Goal: Task Accomplishment & Management: Use online tool/utility

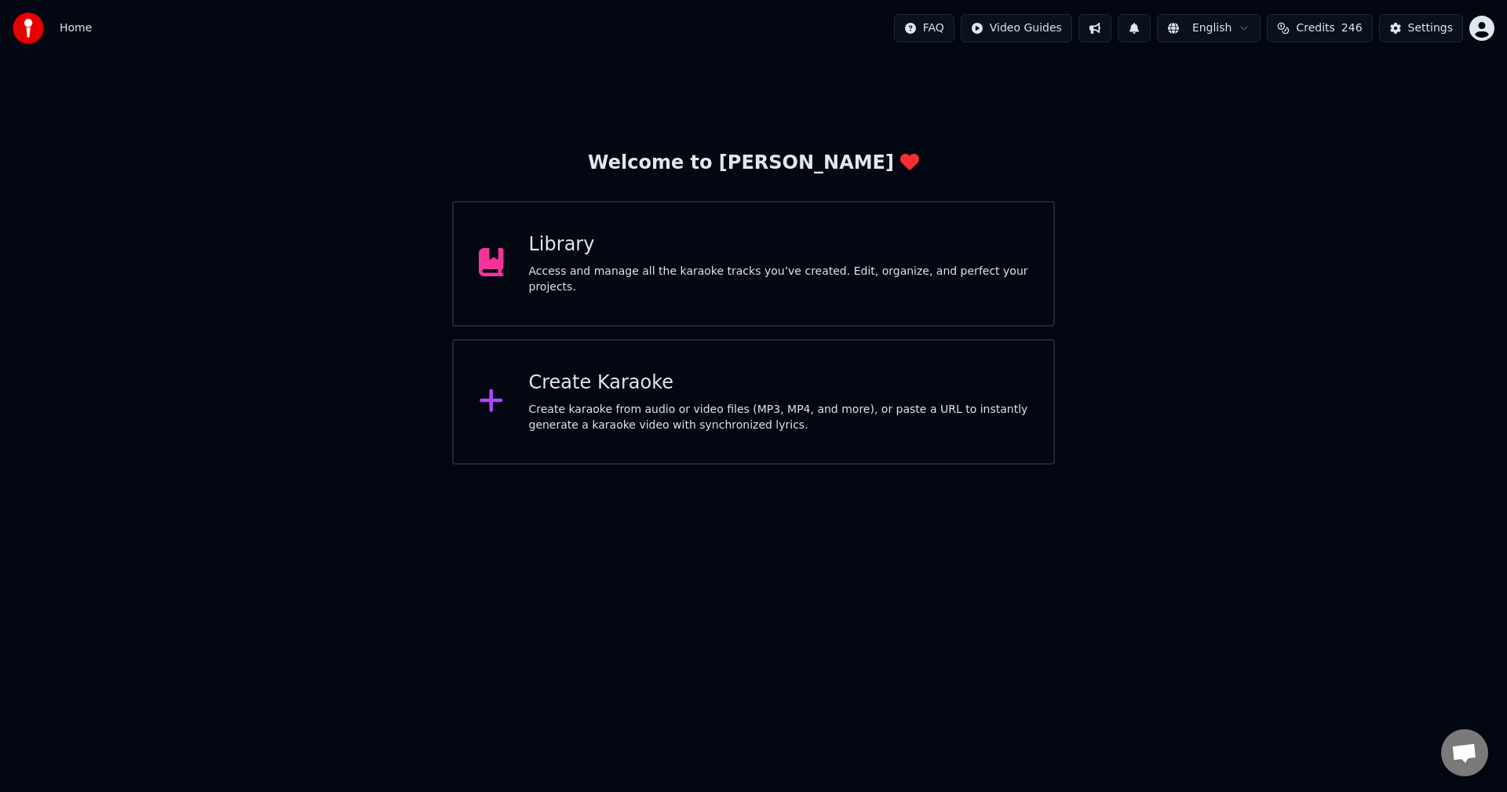
click at [805, 272] on div "Access and manage all the karaoke tracks you’ve created. Edit, organize, and pe…" at bounding box center [779, 279] width 500 height 31
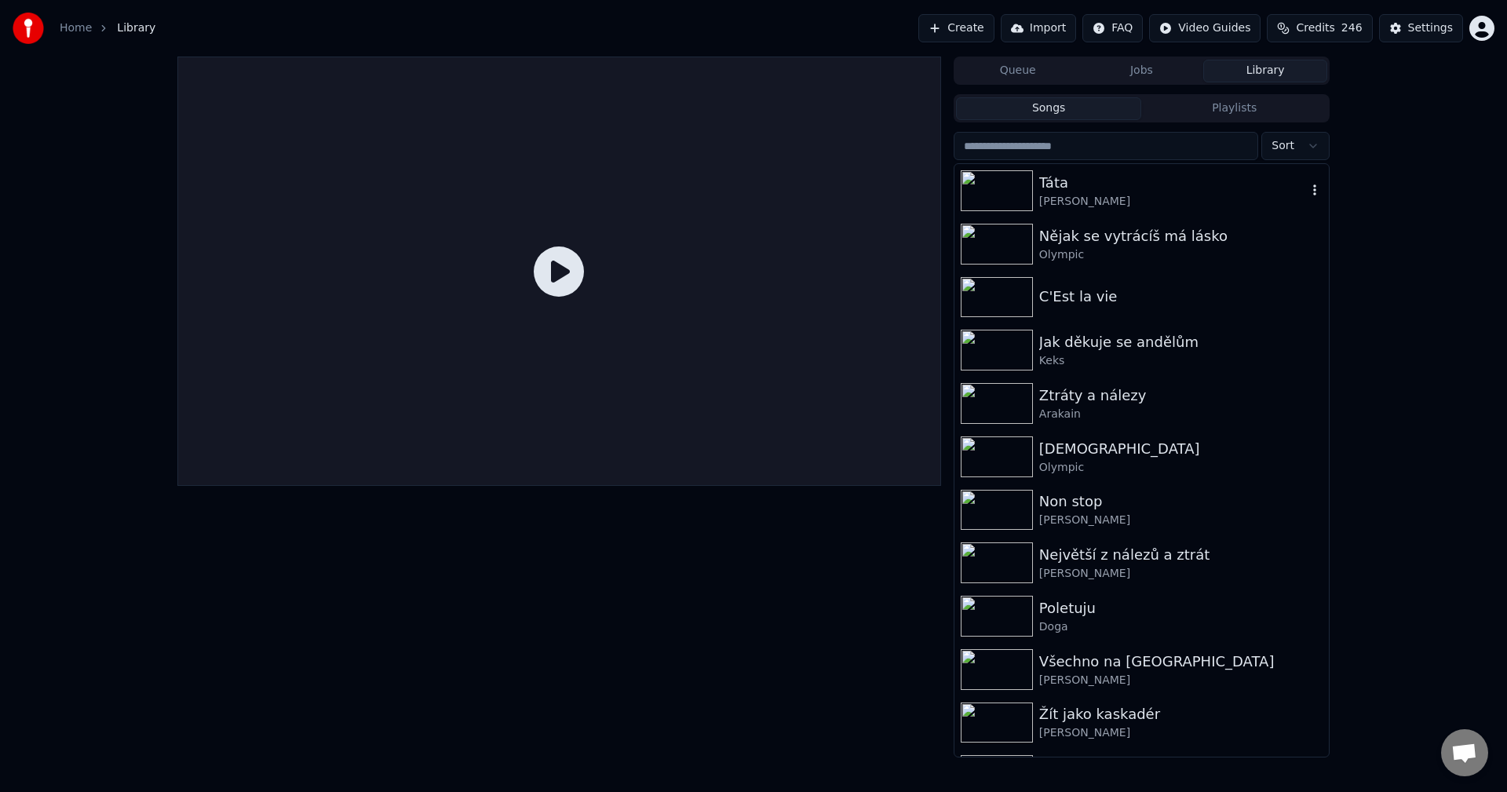
click at [1115, 213] on div "Táta [PERSON_NAME]" at bounding box center [1141, 190] width 374 height 53
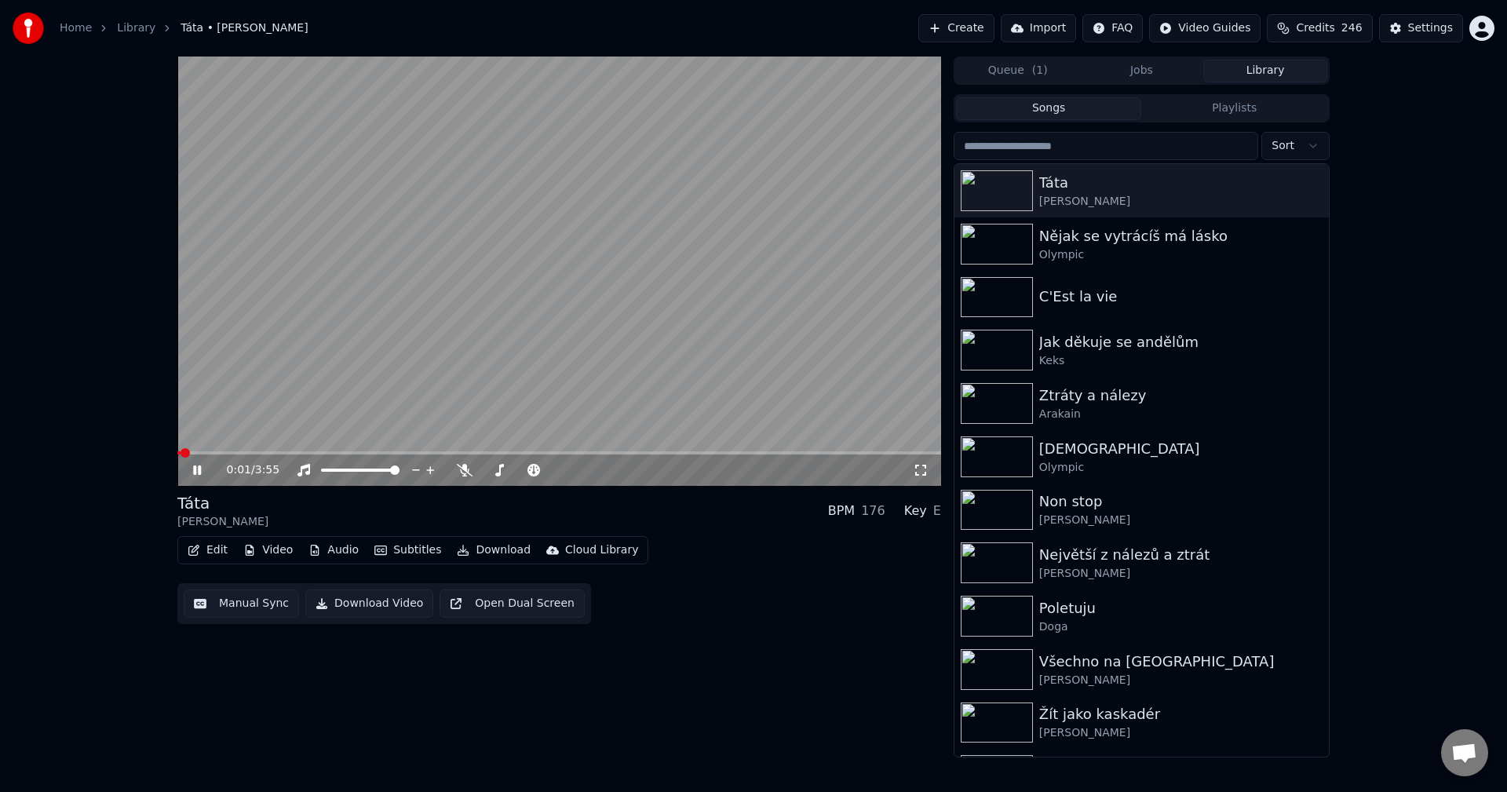
click at [241, 605] on button "Manual Sync" at bounding box center [241, 603] width 115 height 28
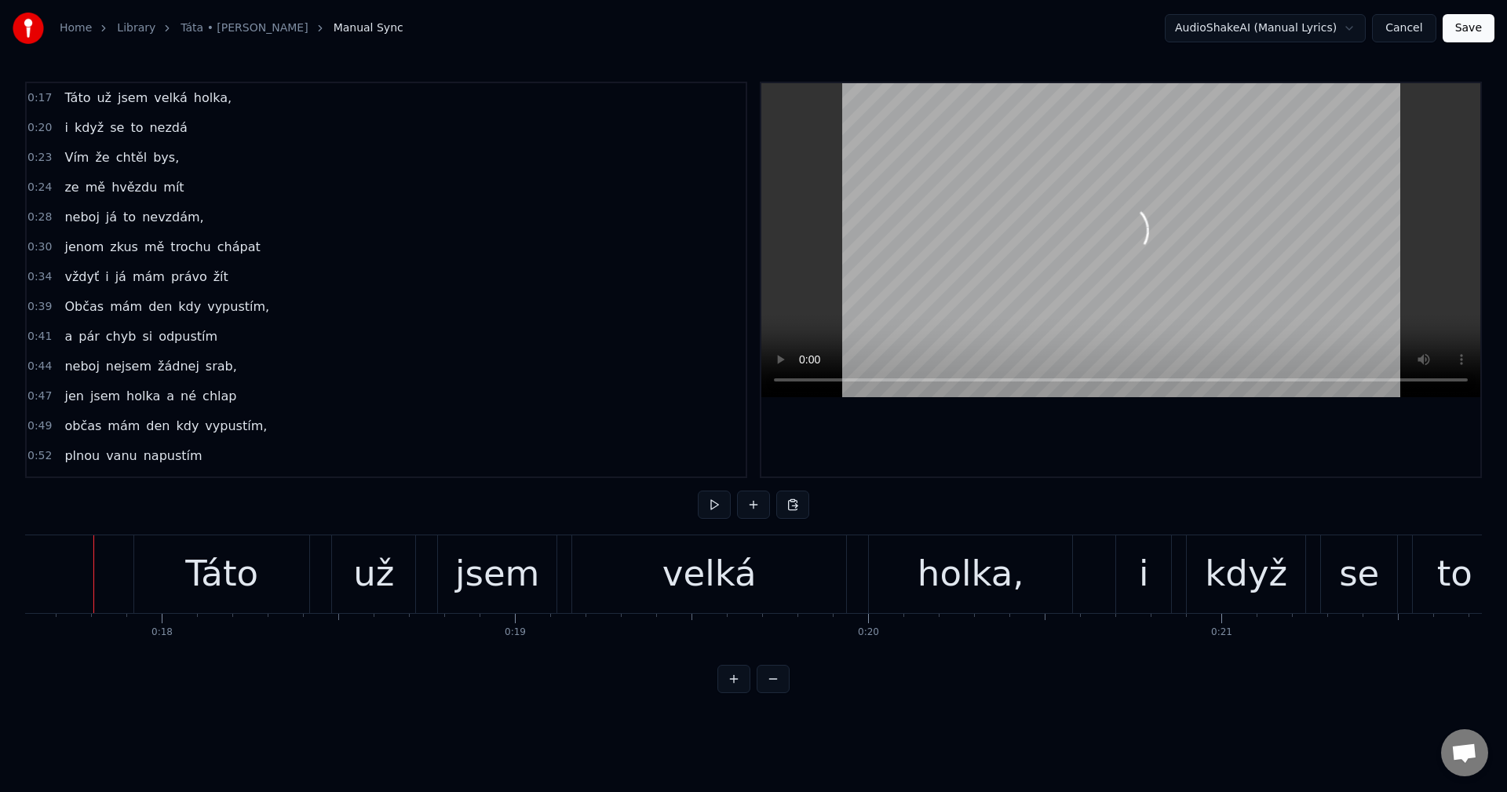
scroll to position [0, 6210]
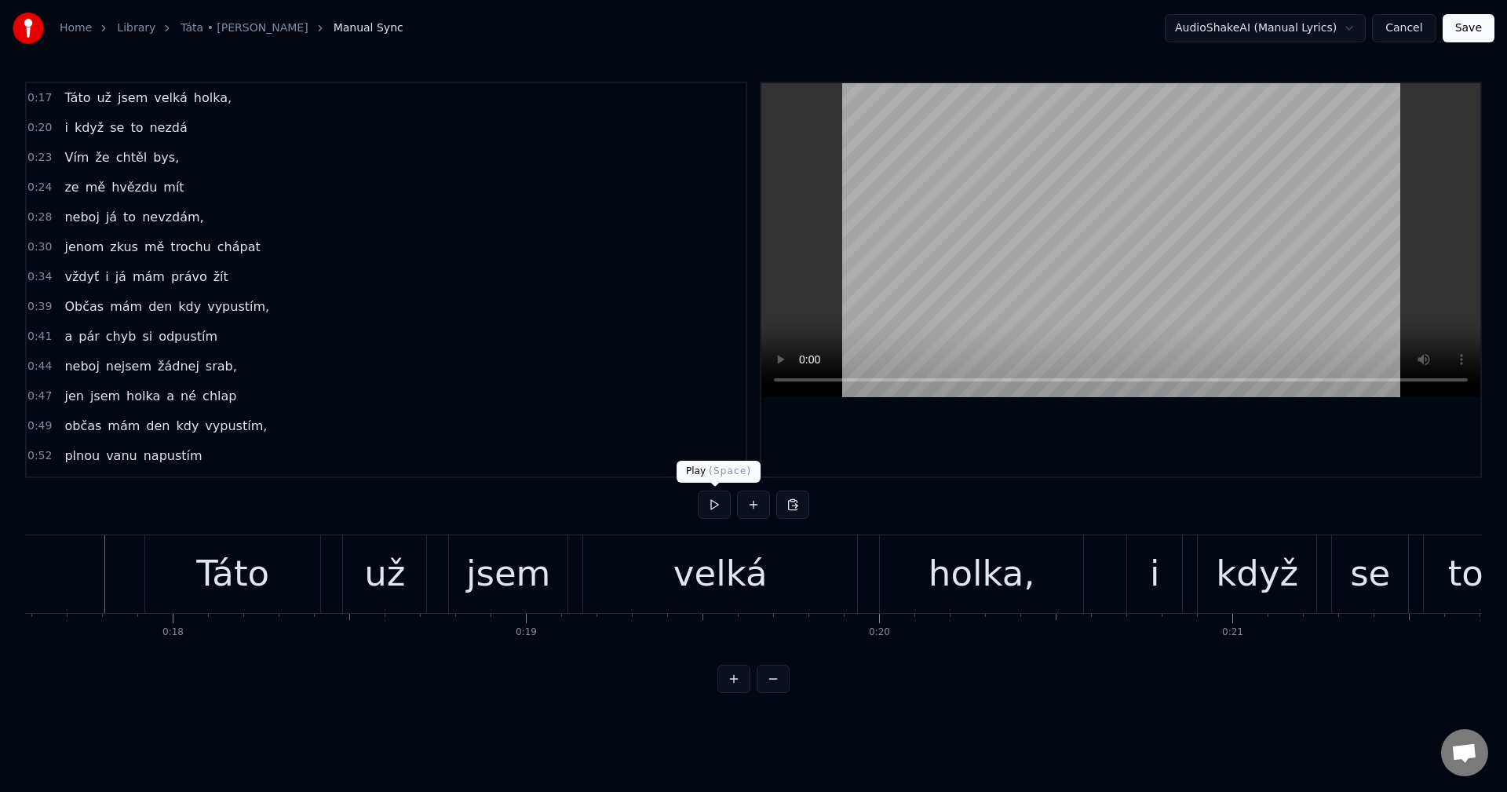
click at [718, 506] on button at bounding box center [714, 505] width 33 height 28
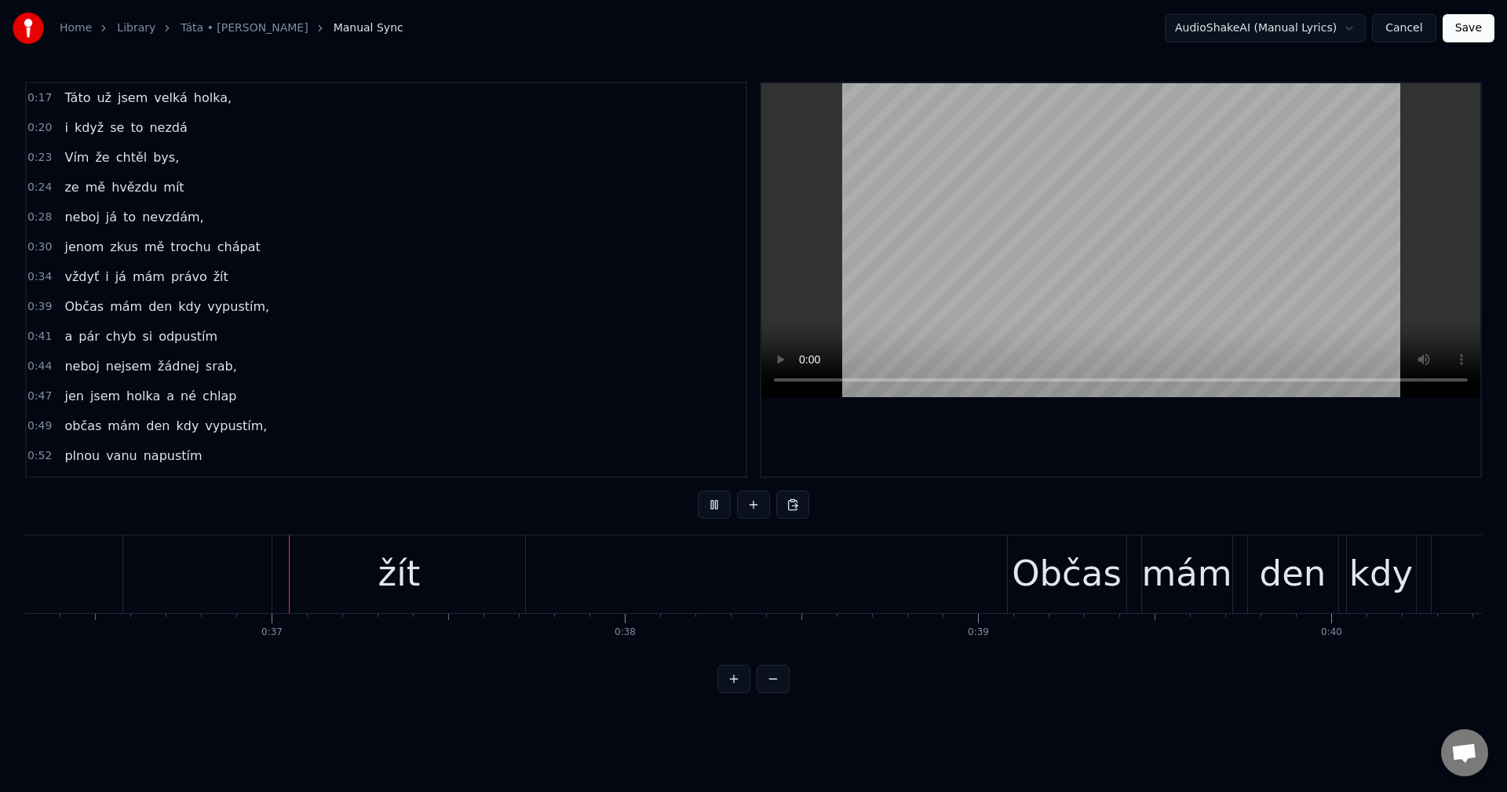
scroll to position [0, 12849]
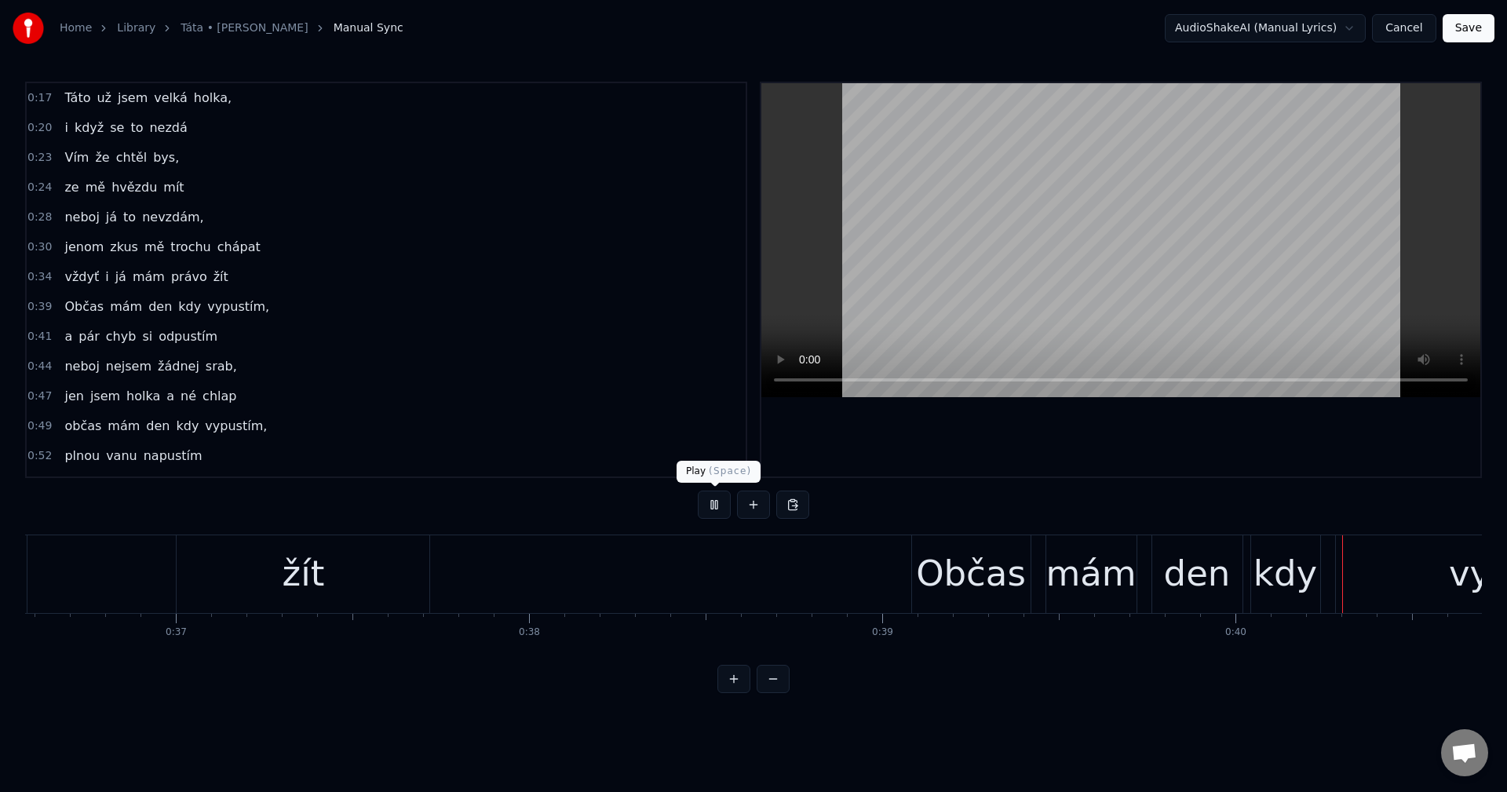
drag, startPoint x: 707, startPoint y: 516, endPoint x: 715, endPoint y: 511, distance: 9.2
click at [715, 511] on button at bounding box center [714, 505] width 33 height 28
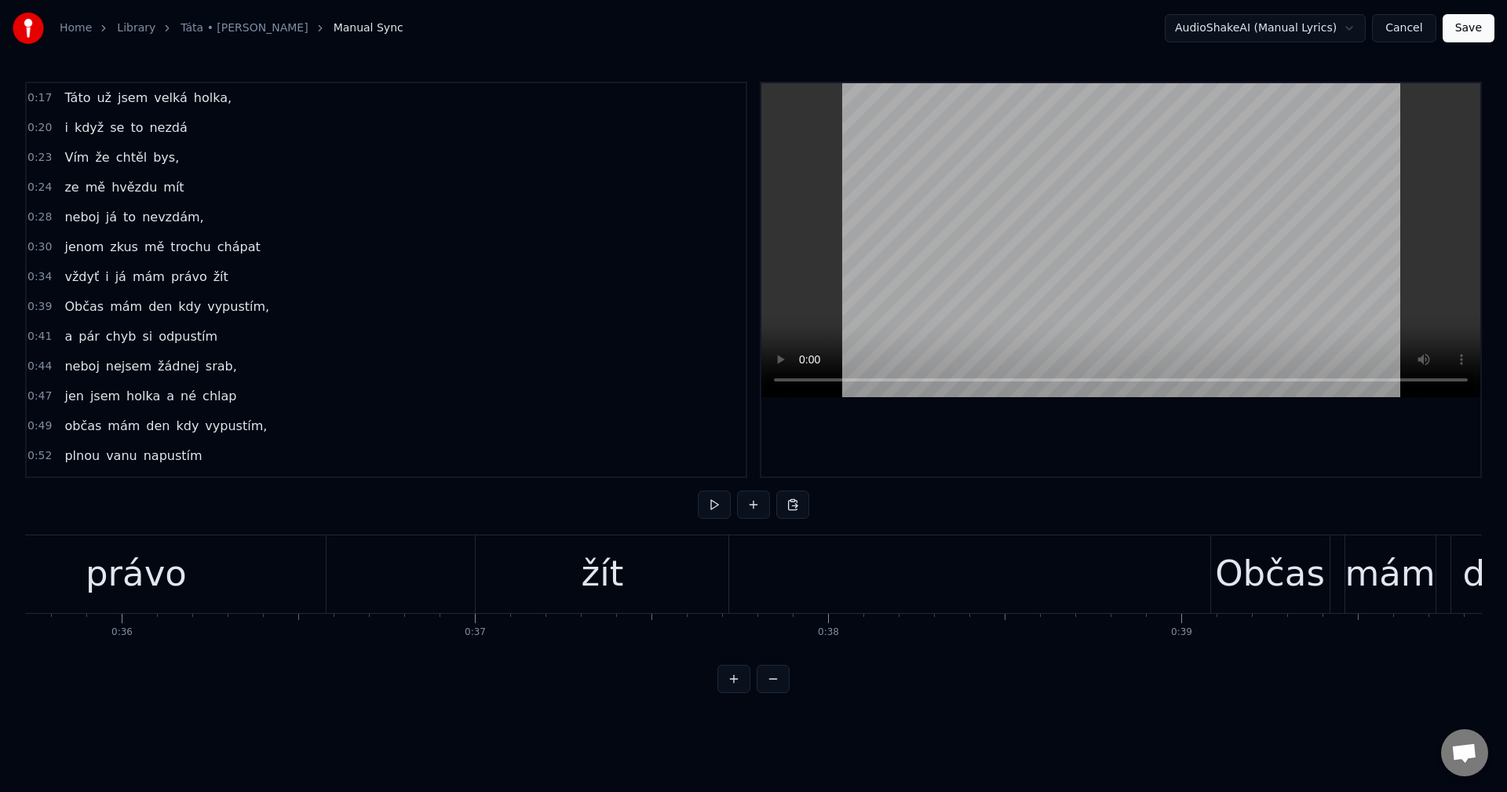
scroll to position [0, 12163]
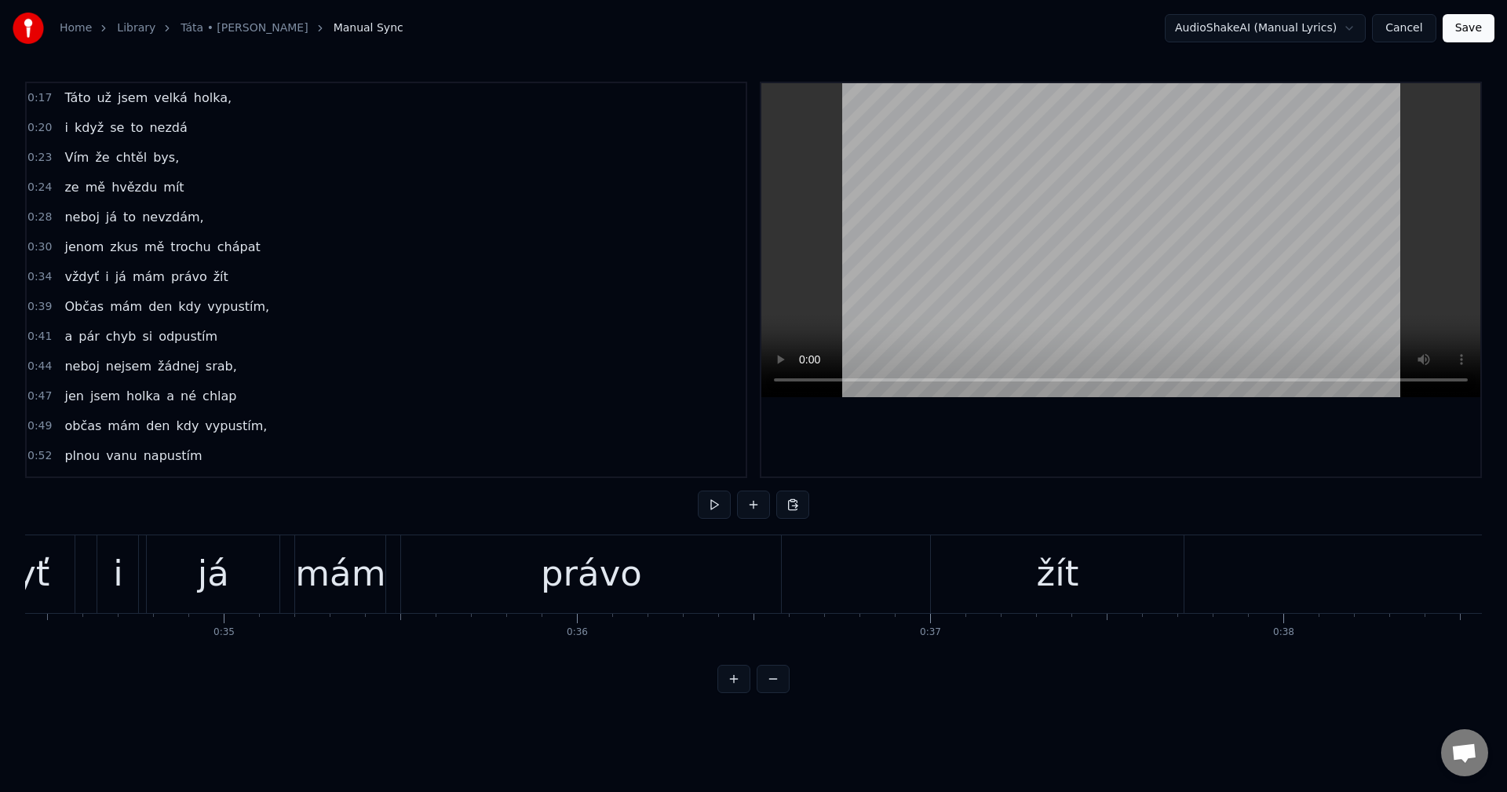
click at [546, 509] on div "0:17 Táto už jsem velká holka, 0:20 i když se to nezdá 0:23 Vím že chtěl bys, 0…" at bounding box center [753, 387] width 1457 height 611
click at [800, 562] on div "vždyť i já mám právo žít" at bounding box center [557, 574] width 1261 height 78
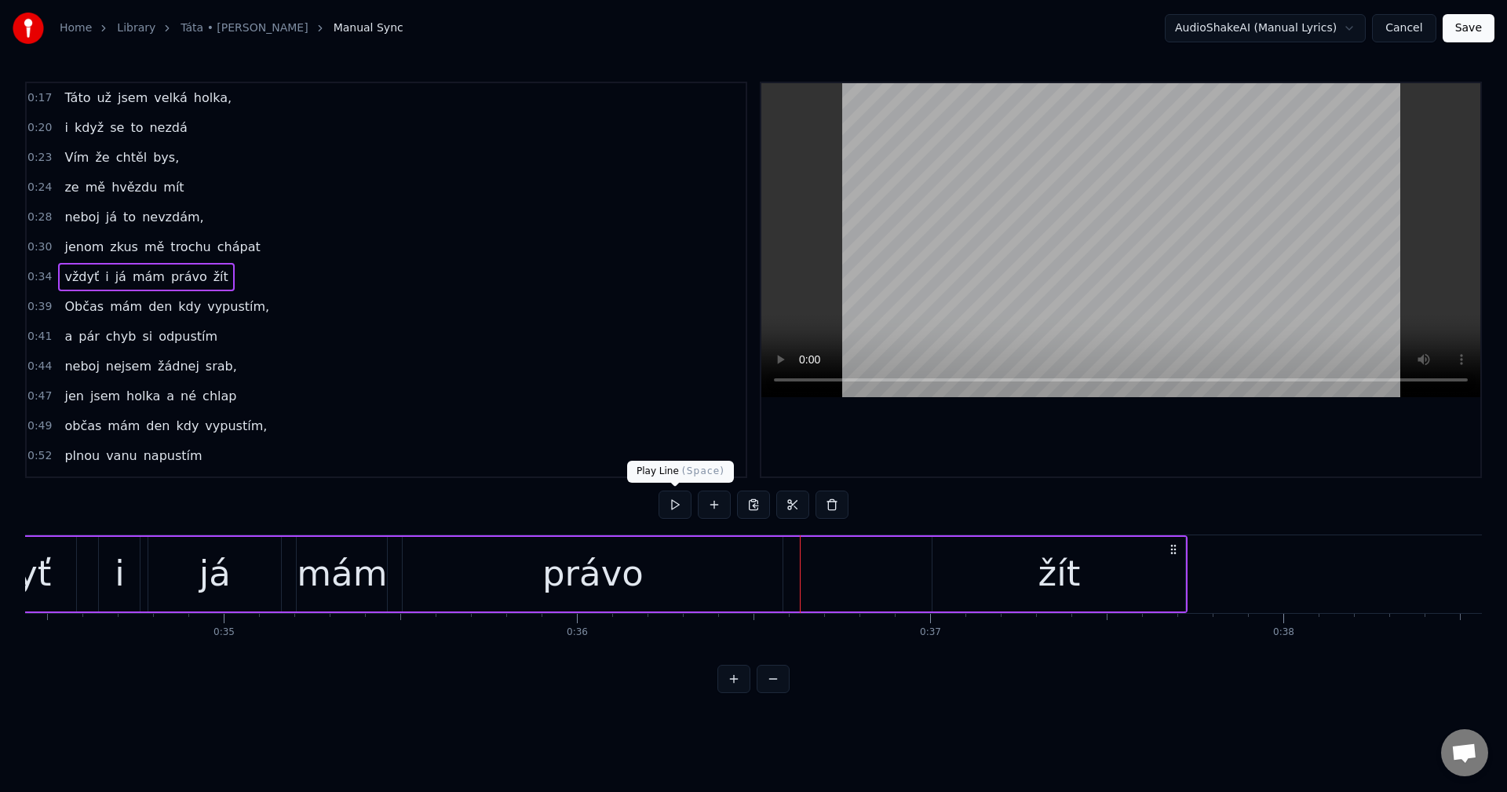
click at [673, 507] on button at bounding box center [675, 505] width 33 height 28
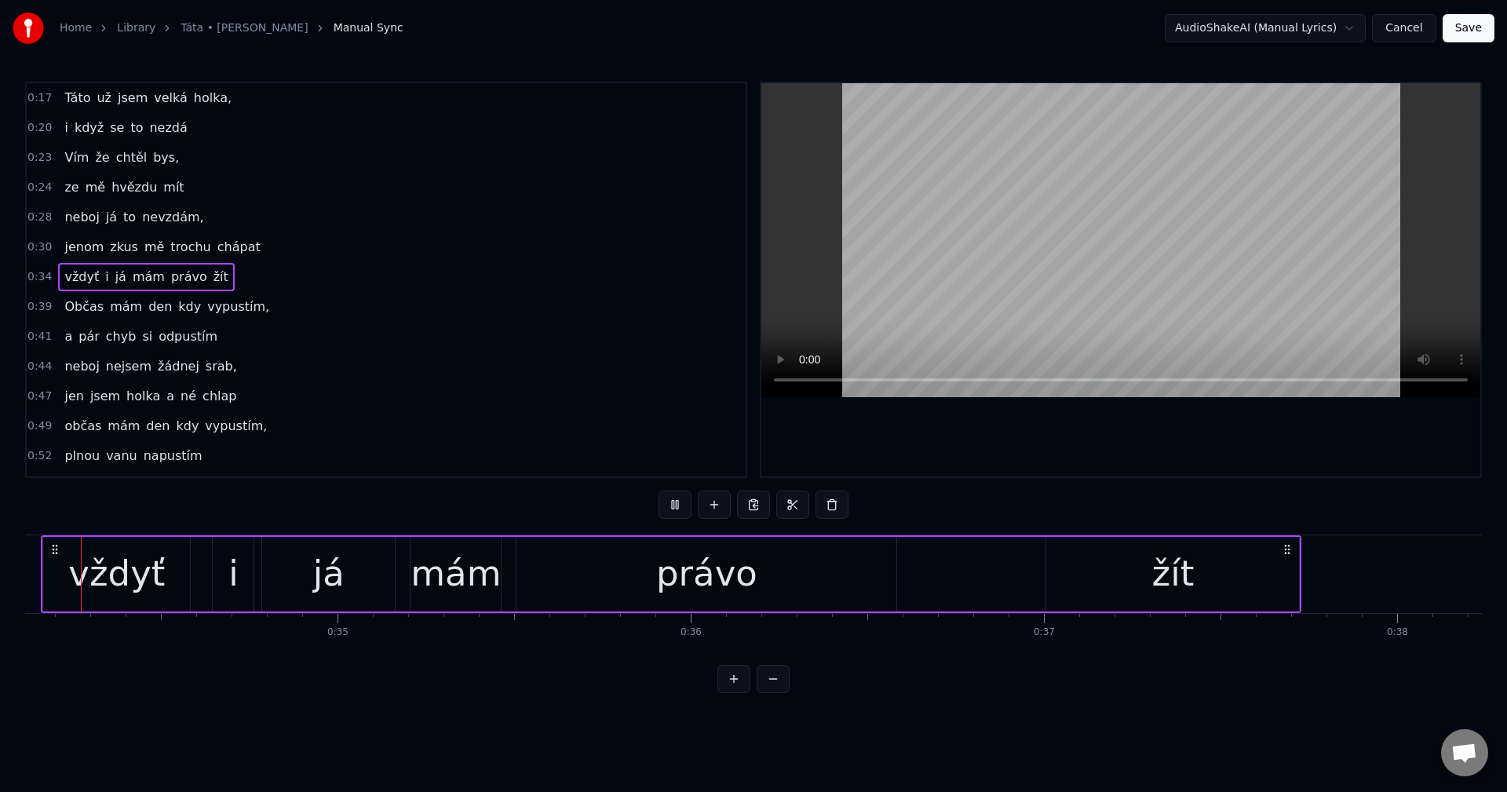
scroll to position [0, 11987]
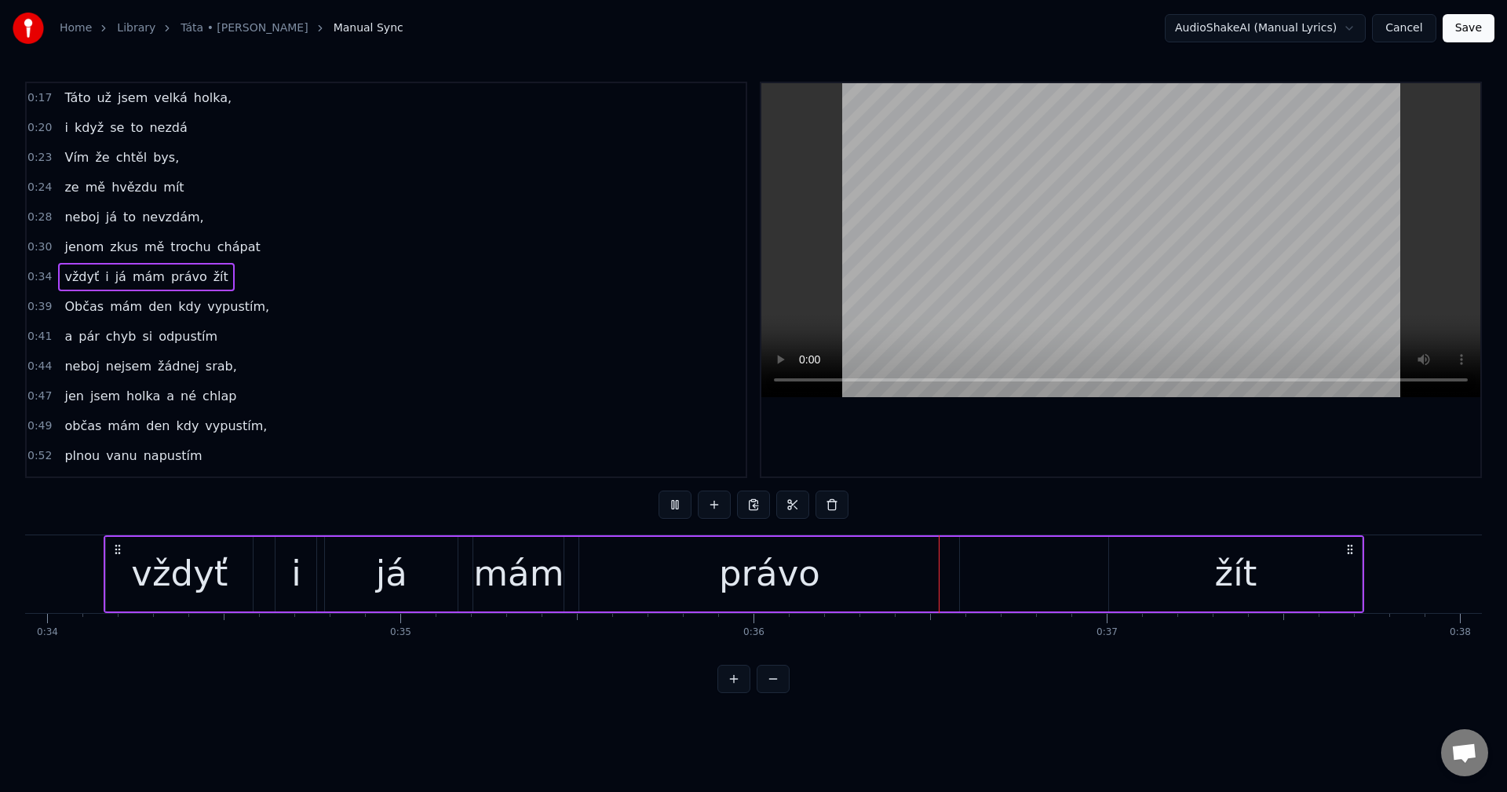
click at [677, 507] on button at bounding box center [675, 505] width 33 height 28
click at [794, 593] on div "právo" at bounding box center [769, 573] width 101 height 53
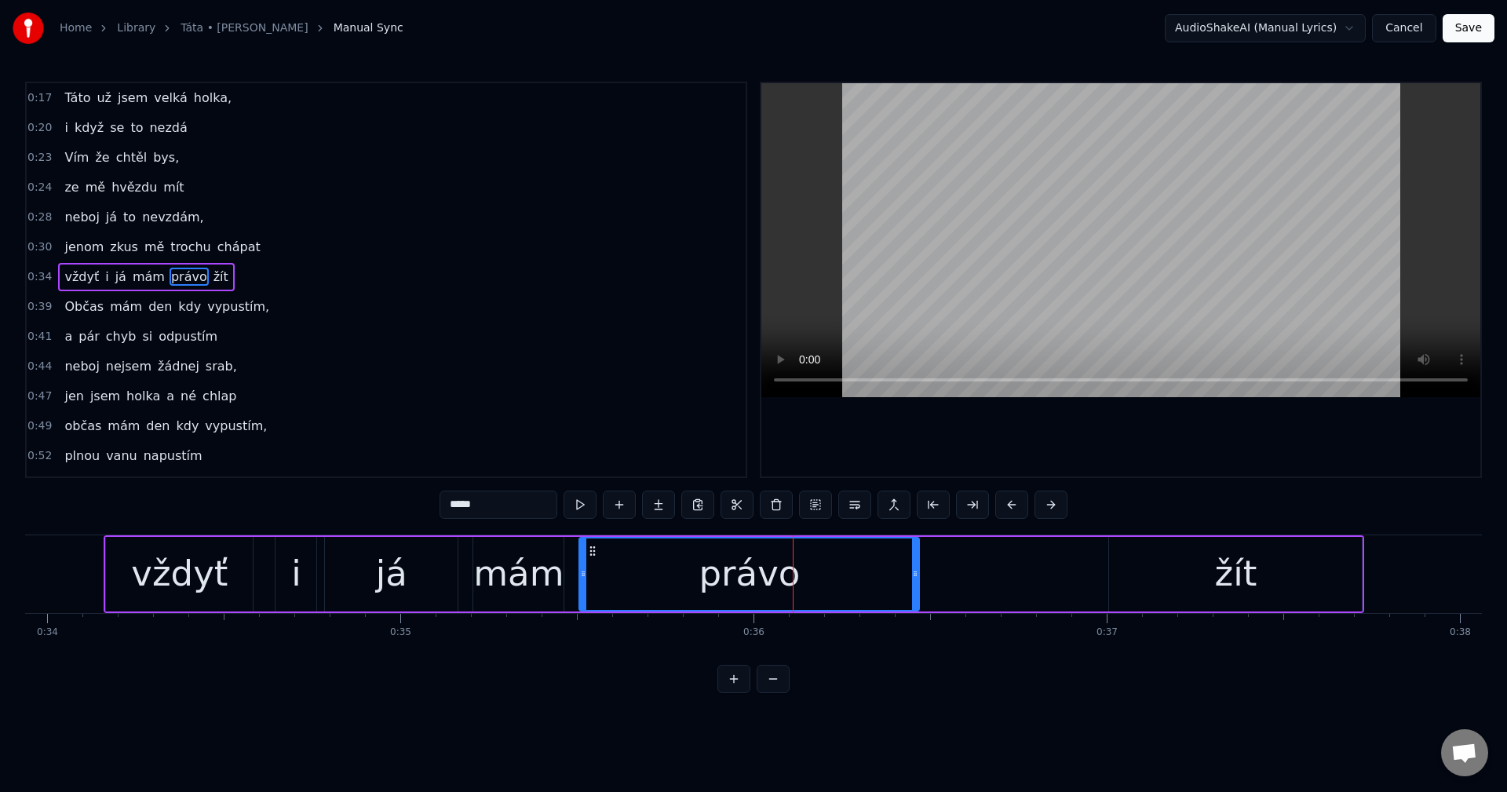
drag, startPoint x: 954, startPoint y: 572, endPoint x: 902, endPoint y: 576, distance: 52.7
click at [912, 576] on icon at bounding box center [915, 573] width 6 height 13
click at [921, 560] on div "vždyť i já mám právo žít" at bounding box center [734, 574] width 1261 height 78
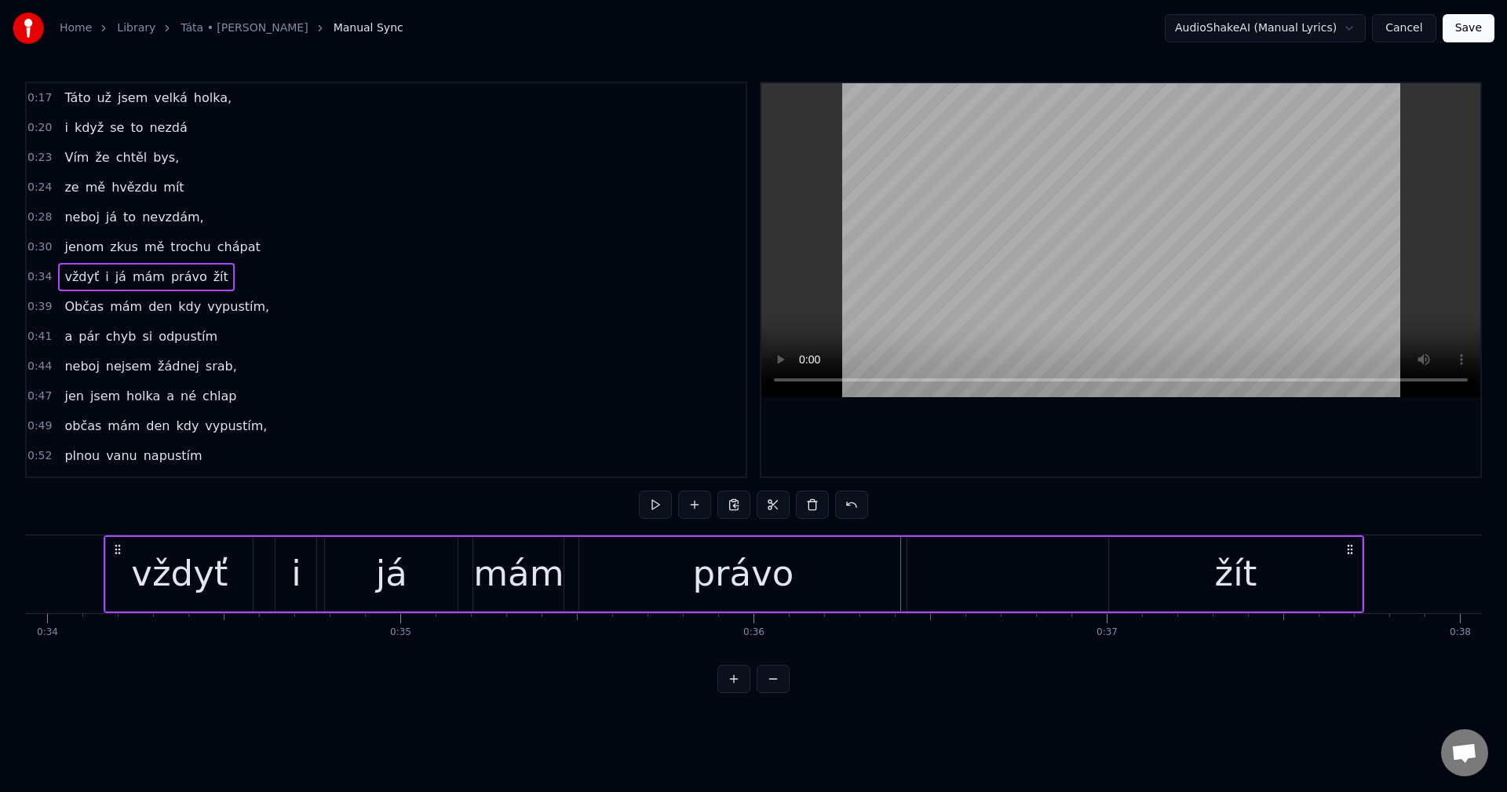
click at [921, 560] on div "vždyť i já mám právo žít" at bounding box center [734, 574] width 1261 height 78
click at [702, 498] on button at bounding box center [694, 505] width 33 height 28
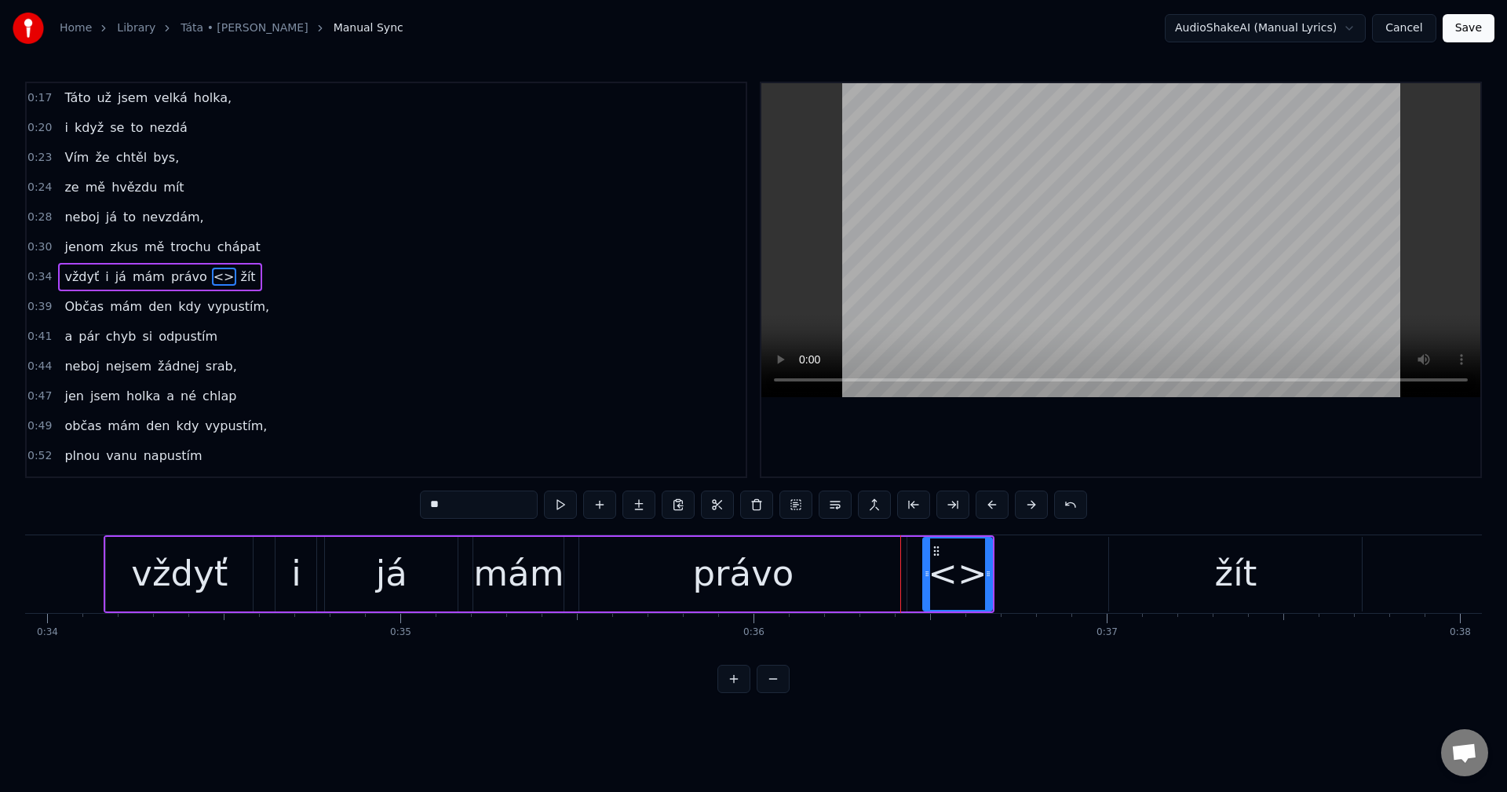
drag, startPoint x: 497, startPoint y: 509, endPoint x: 376, endPoint y: 515, distance: 121.0
click at [376, 515] on div "0:17 Táto už jsem velká holka, 0:20 i když se to nezdá 0:23 Vím že chtěl bys, 0…" at bounding box center [753, 387] width 1457 height 611
drag, startPoint x: 990, startPoint y: 570, endPoint x: 1088, endPoint y: 567, distance: 98.2
click at [1088, 567] on div at bounding box center [1086, 573] width 6 height 71
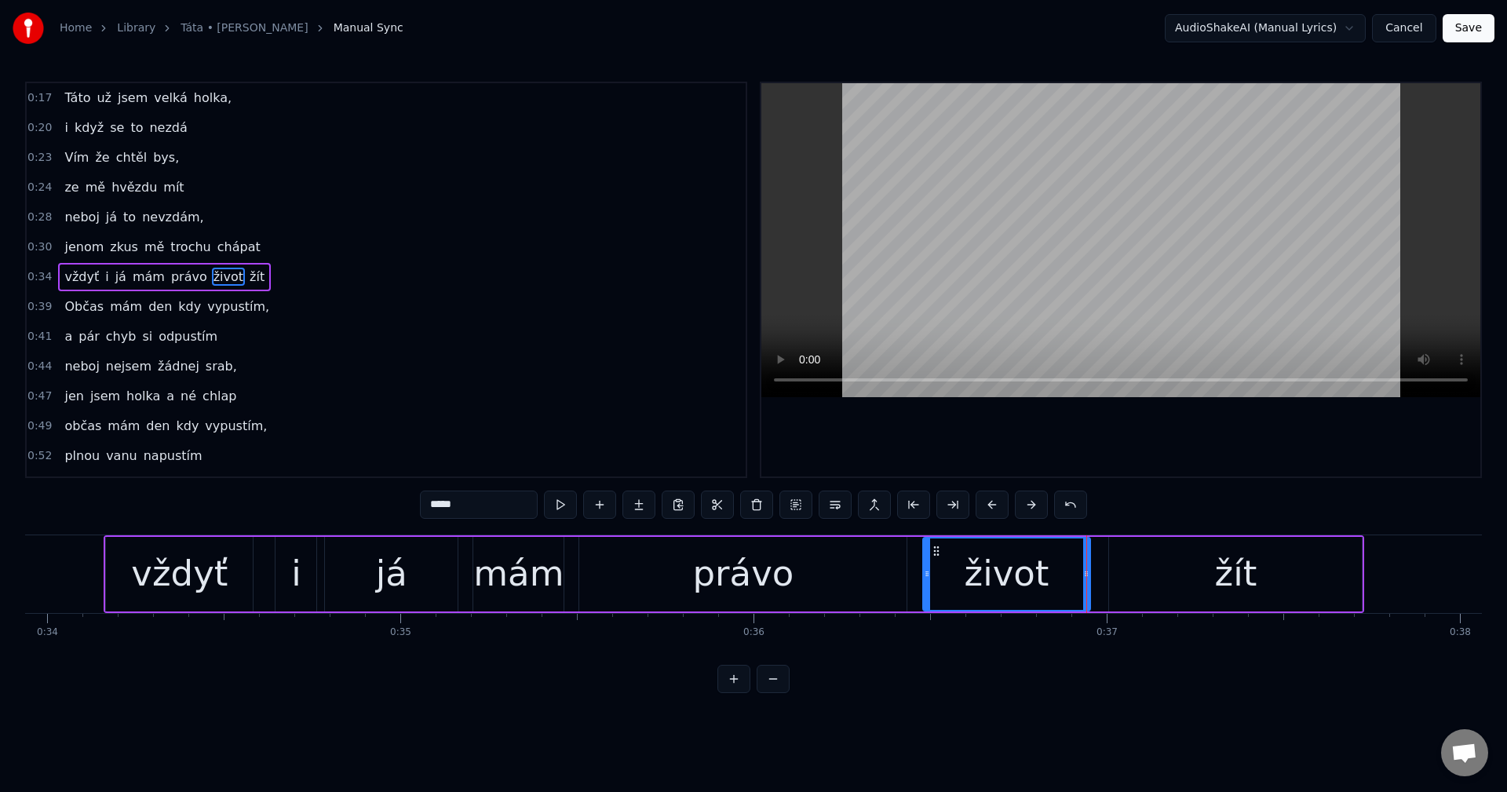
type input "*****"
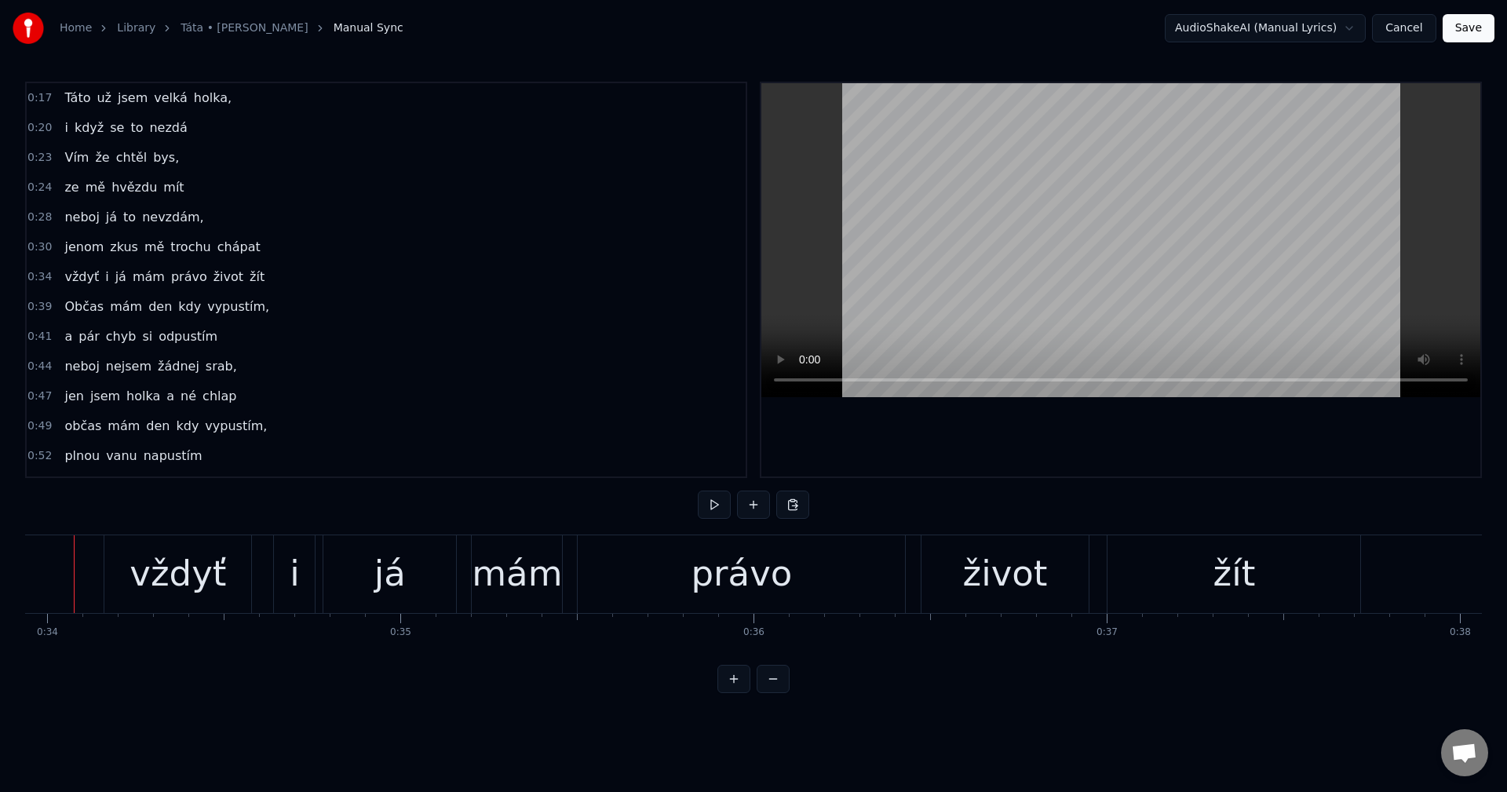
scroll to position [0, 11957]
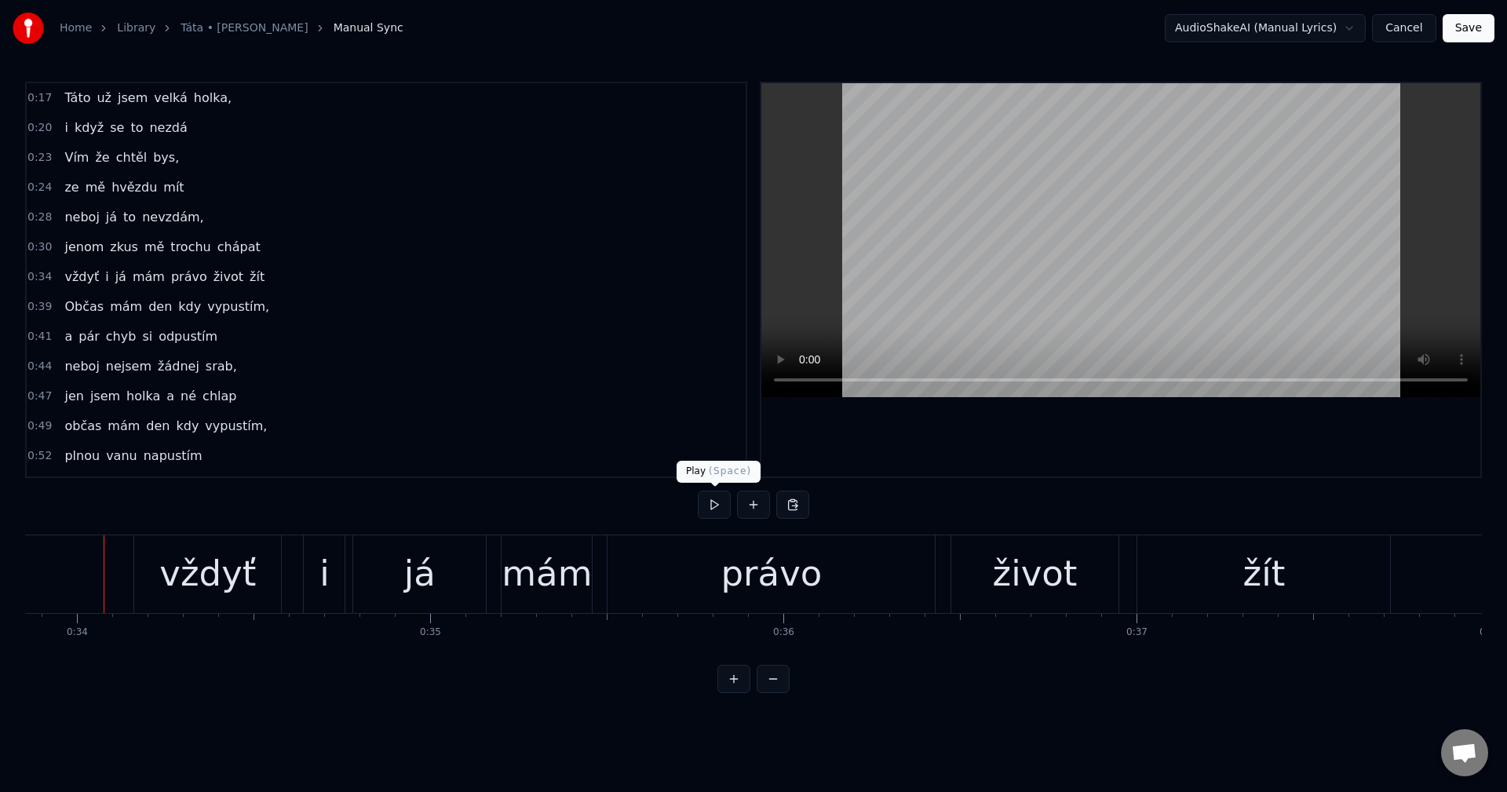
click at [711, 505] on button at bounding box center [714, 505] width 33 height 28
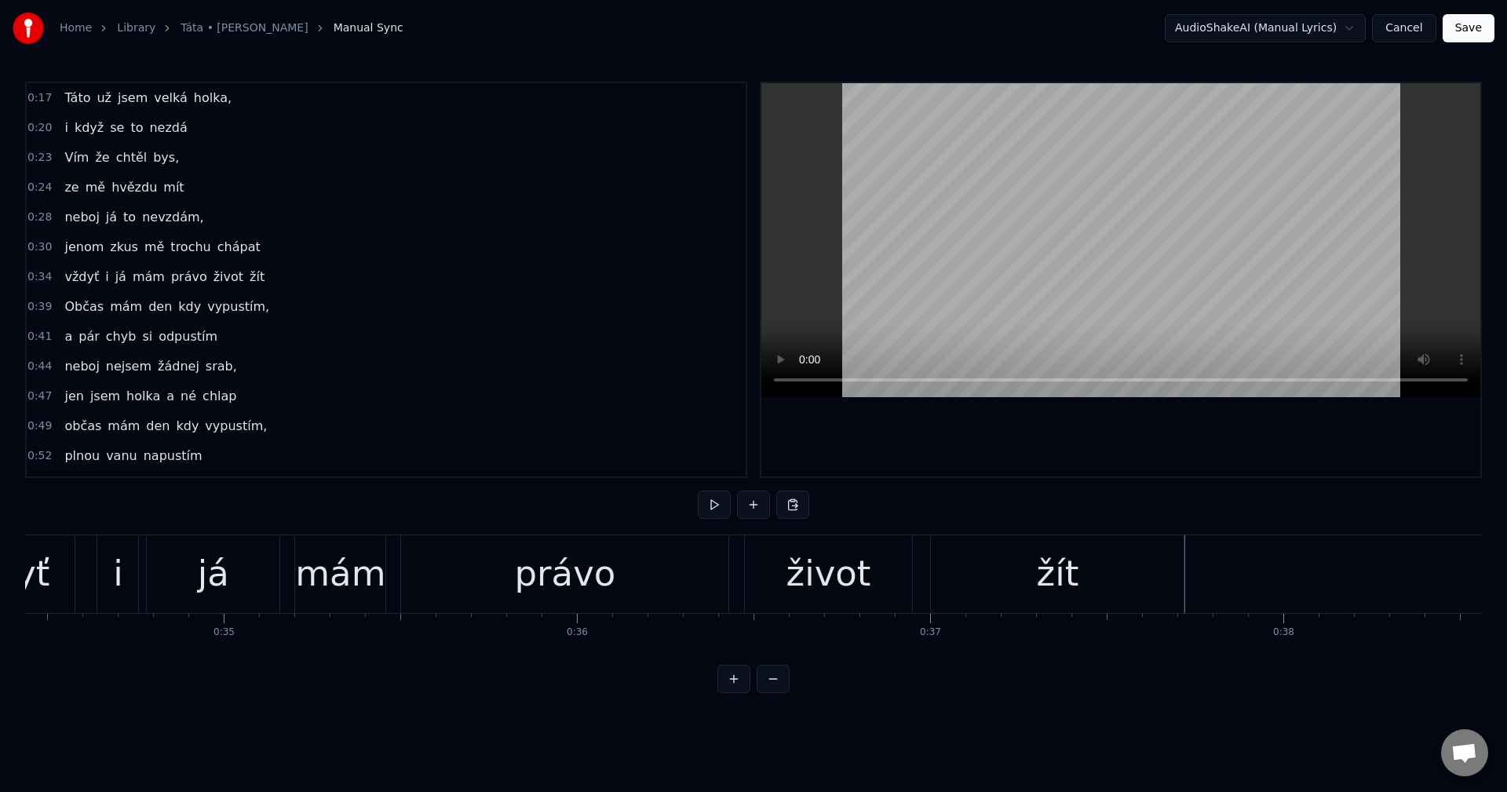
scroll to position [0, 12346]
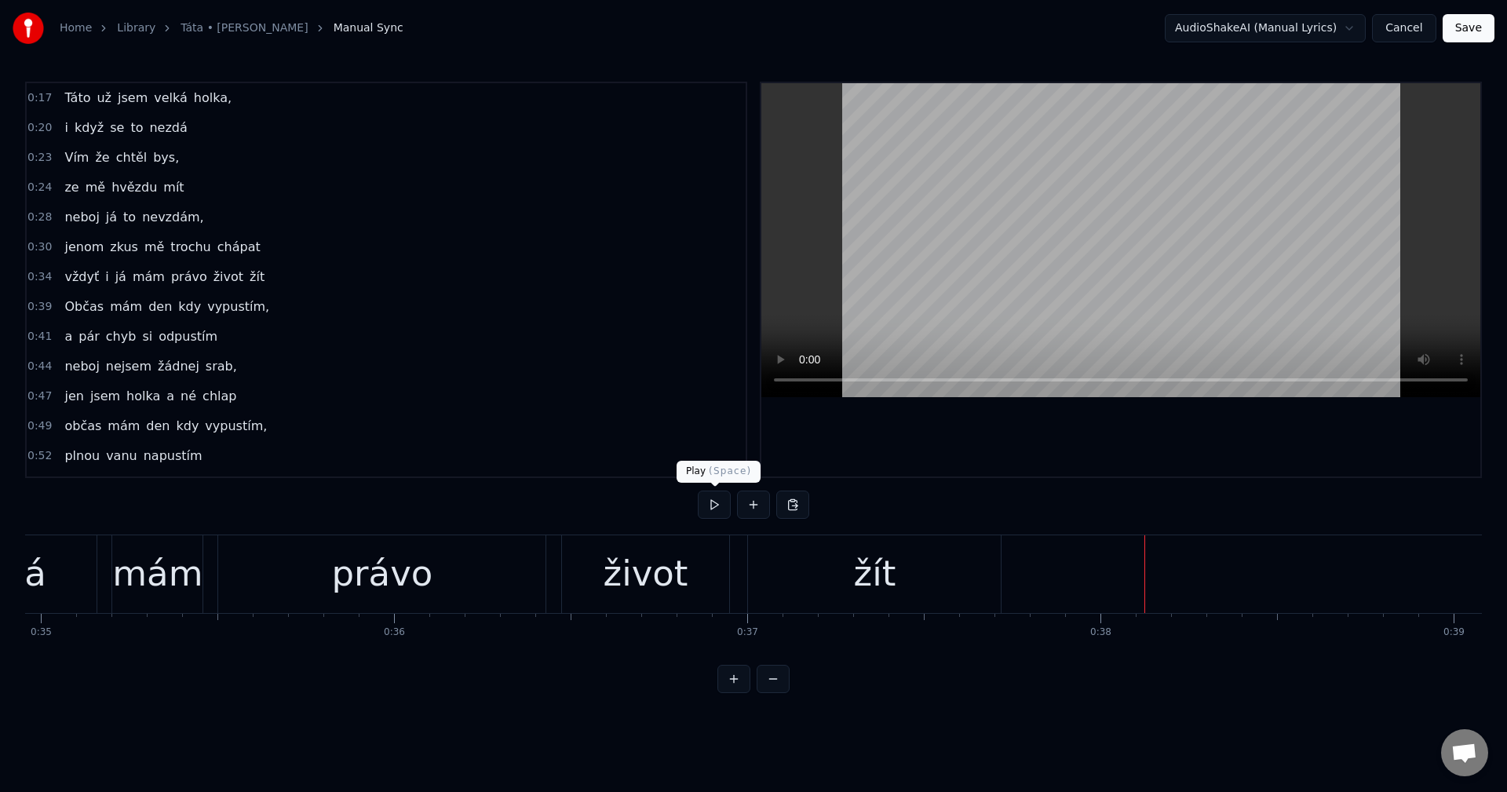
click at [710, 499] on button at bounding box center [714, 505] width 33 height 28
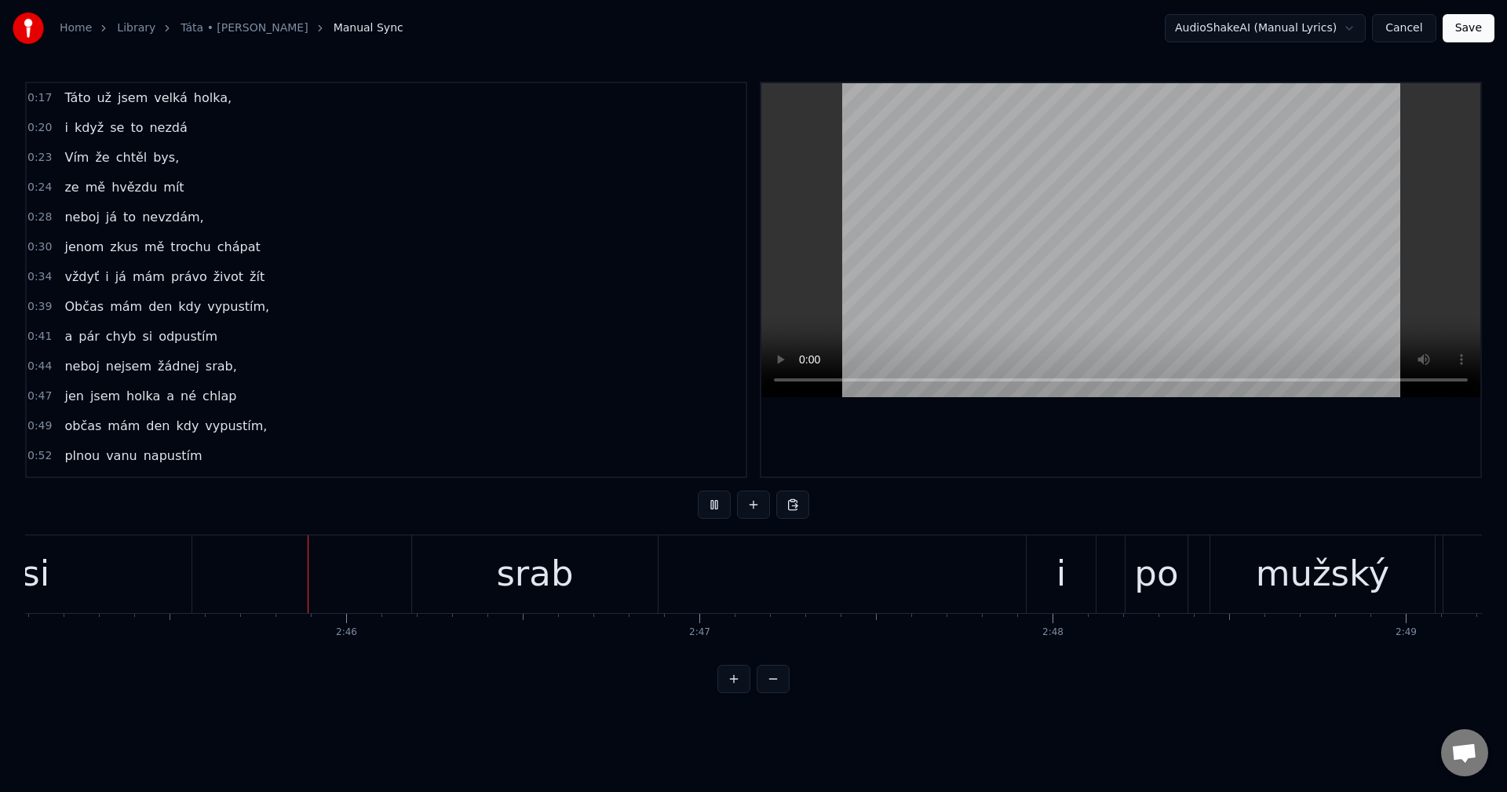
scroll to position [0, 58332]
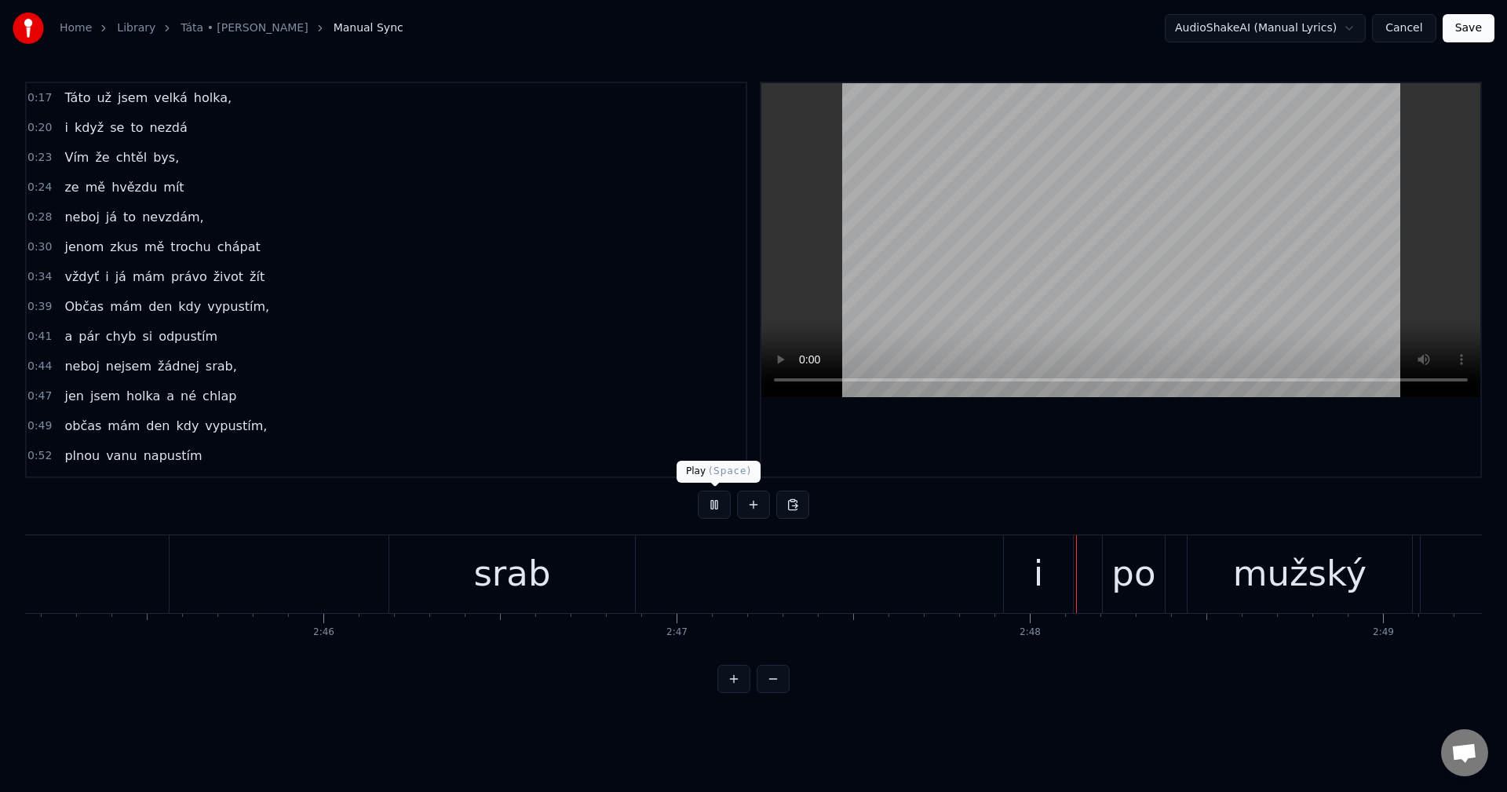
click at [722, 503] on button at bounding box center [714, 505] width 33 height 28
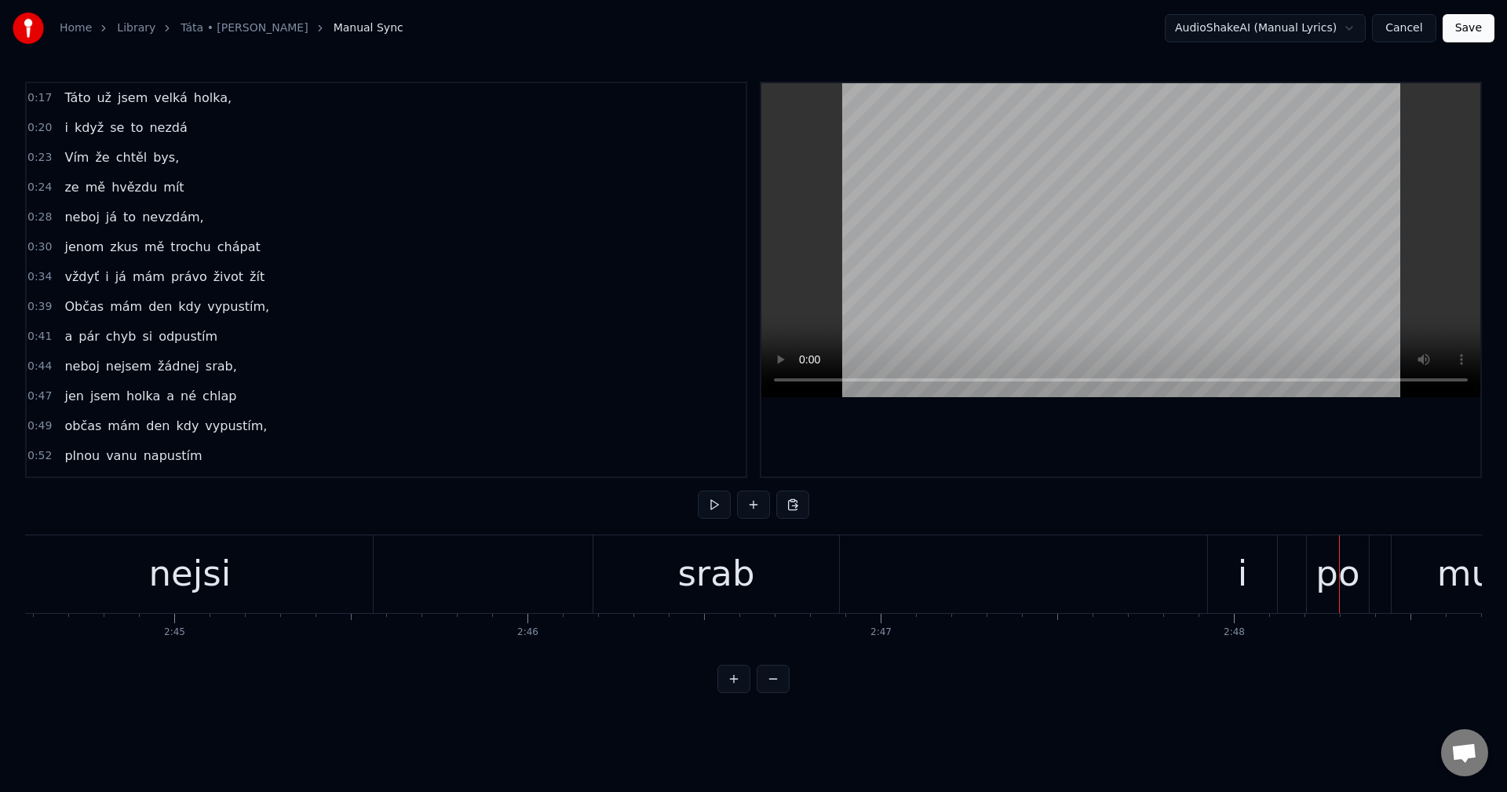
scroll to position [0, 58038]
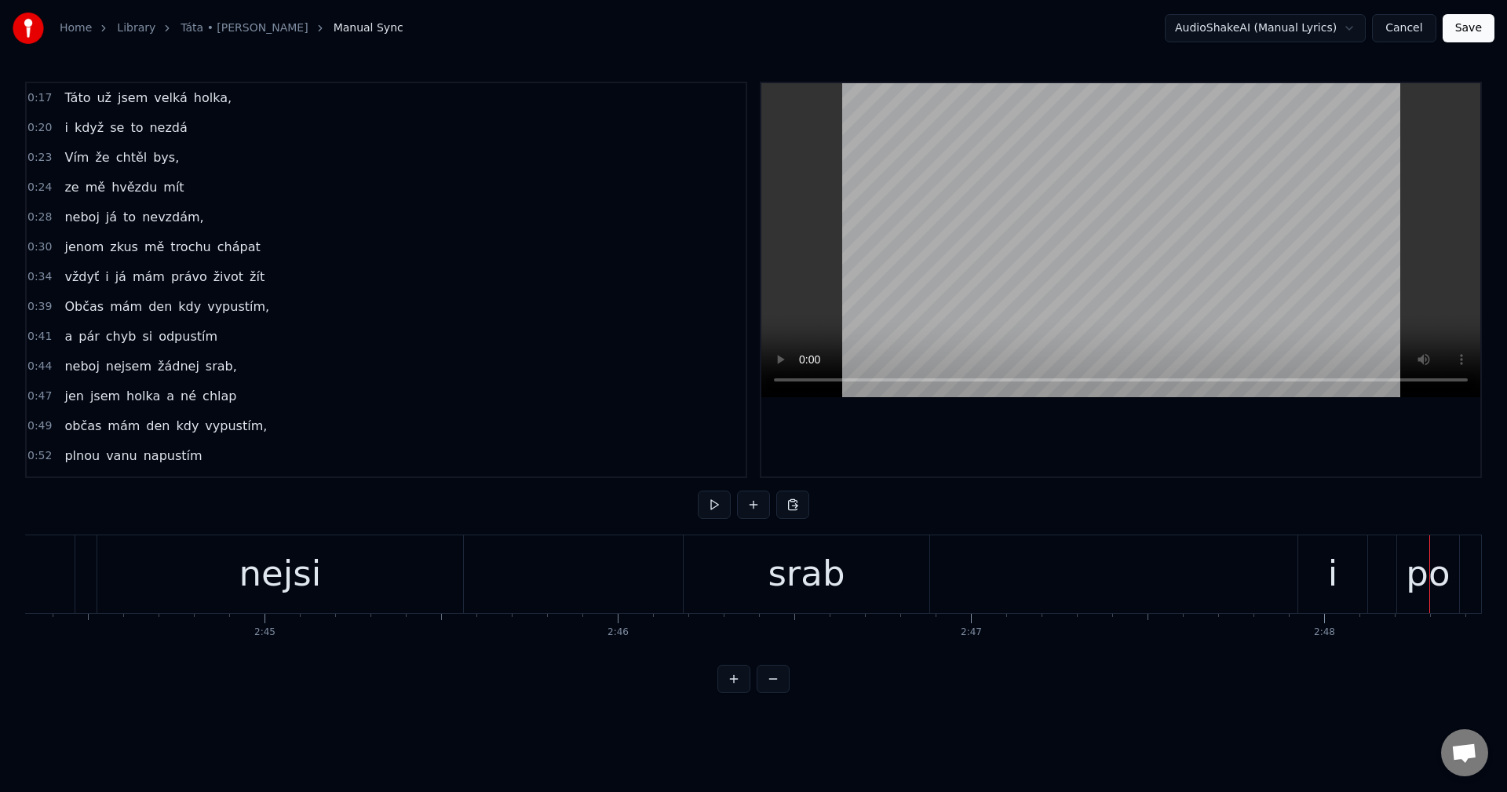
click at [847, 554] on div "srab" at bounding box center [807, 574] width 246 height 78
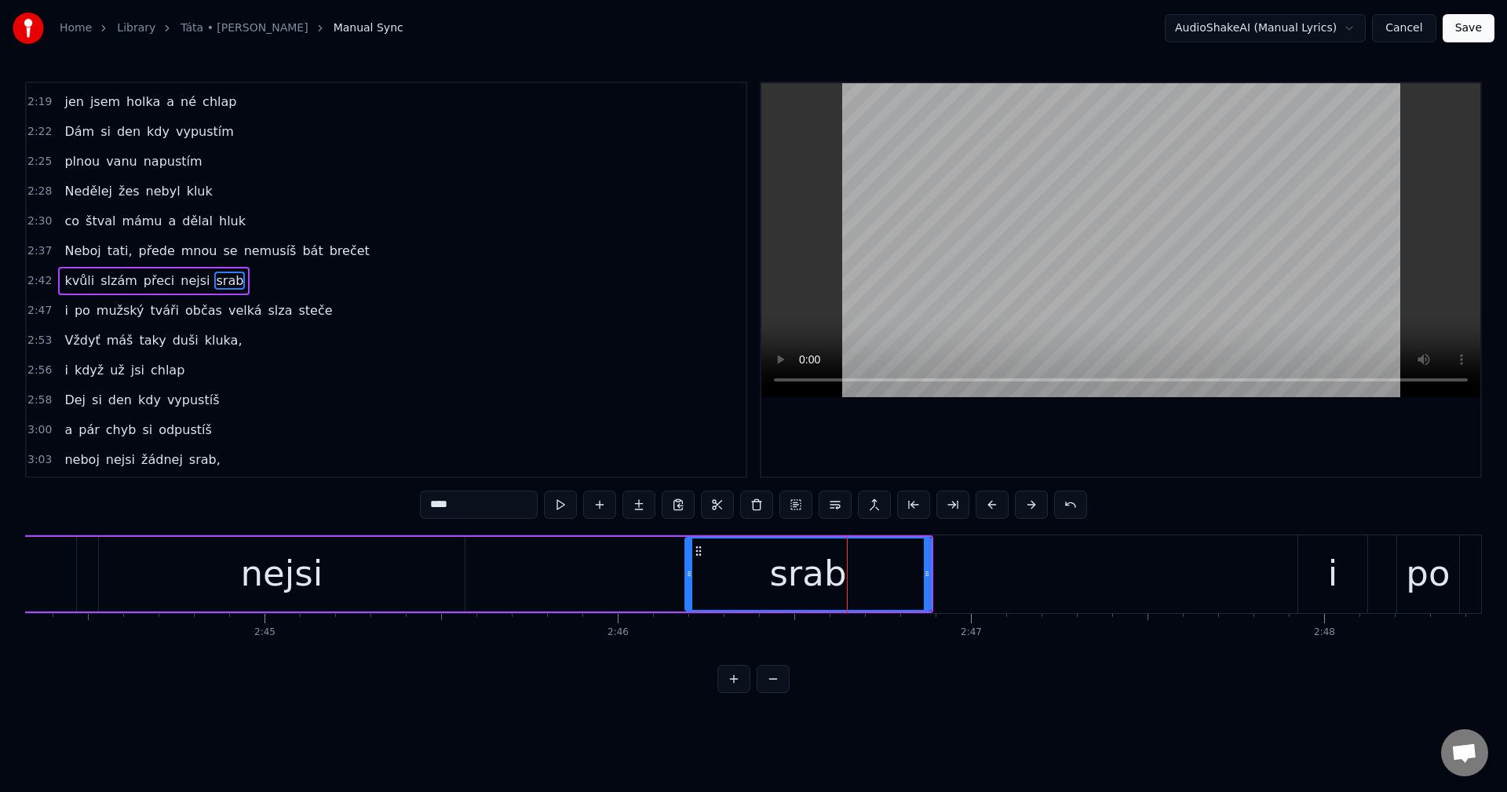
scroll to position [1071, 0]
click at [604, 567] on div "kvůli slzám přeci nejsi srab" at bounding box center [144, 574] width 1578 height 78
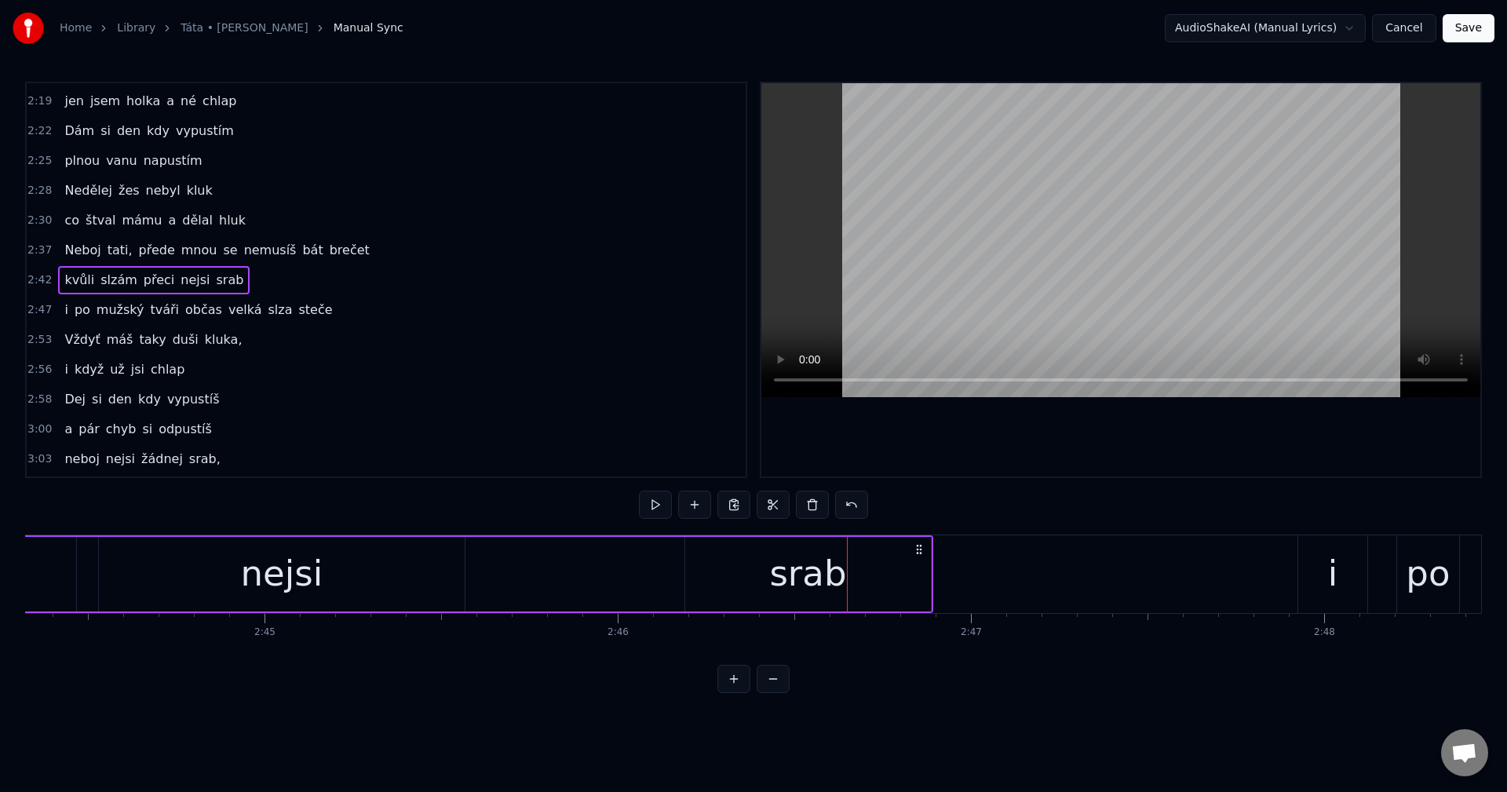
click at [758, 562] on div "srab" at bounding box center [808, 574] width 246 height 75
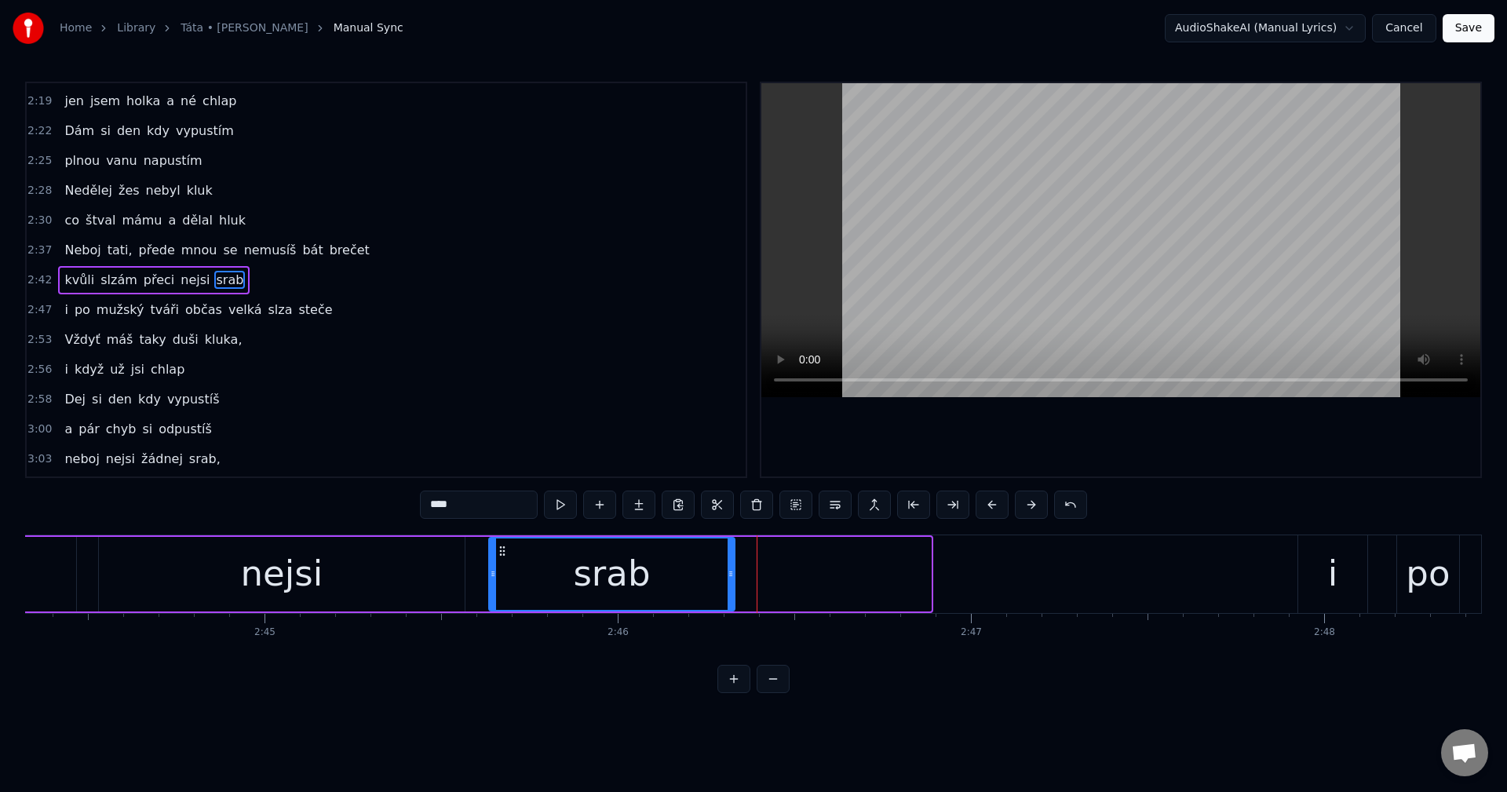
drag, startPoint x: 691, startPoint y: 553, endPoint x: 504, endPoint y: 567, distance: 188.1
click at [504, 567] on div "srab" at bounding box center [612, 573] width 244 height 71
click at [485, 549] on div "kvůli slzám přeci nejsi srab" at bounding box center [46, 574] width 1382 height 78
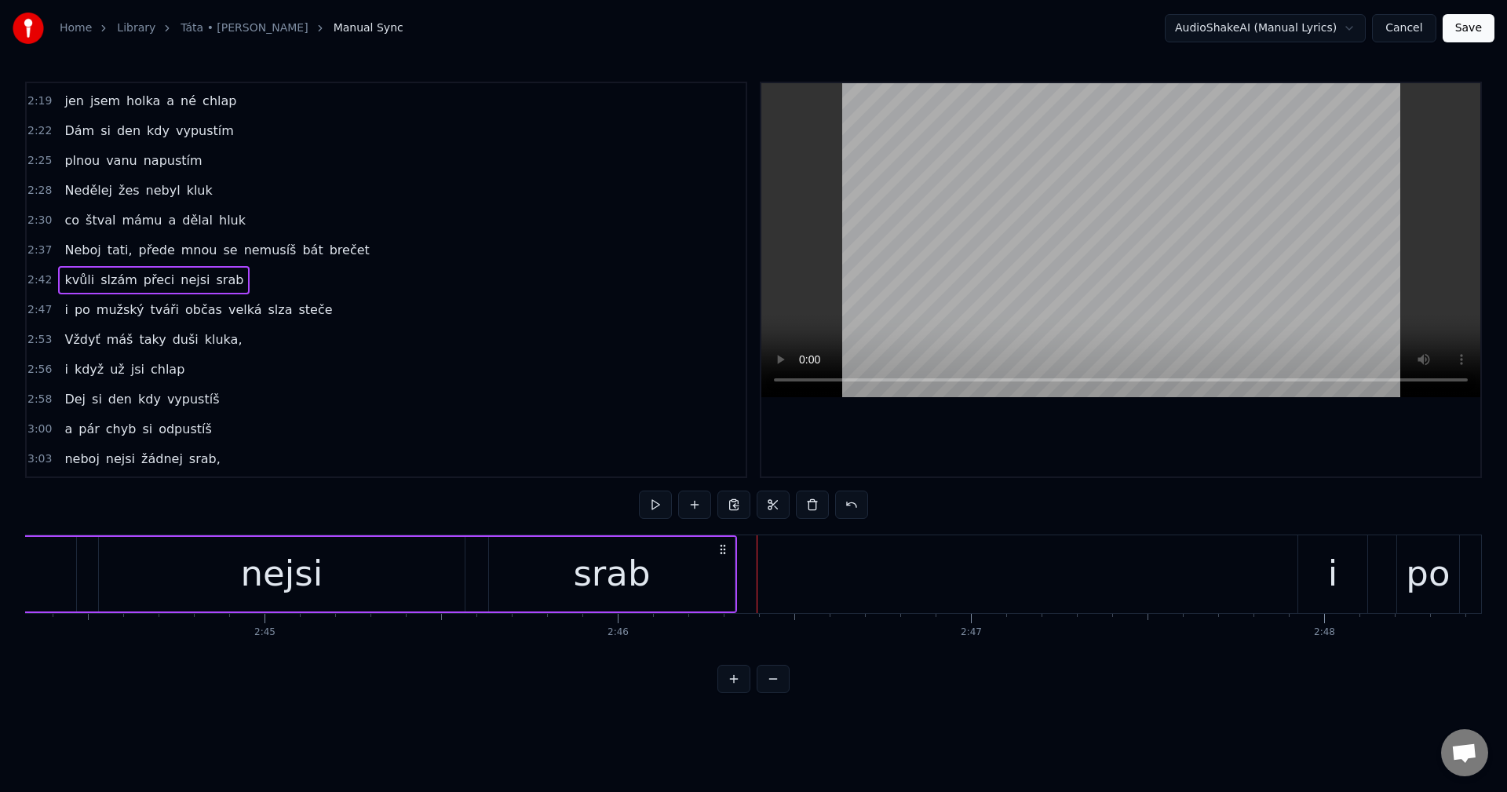
click at [477, 550] on div "kvůli slzám přeci nejsi srab" at bounding box center [46, 574] width 1382 height 78
click at [652, 508] on button at bounding box center [655, 505] width 33 height 28
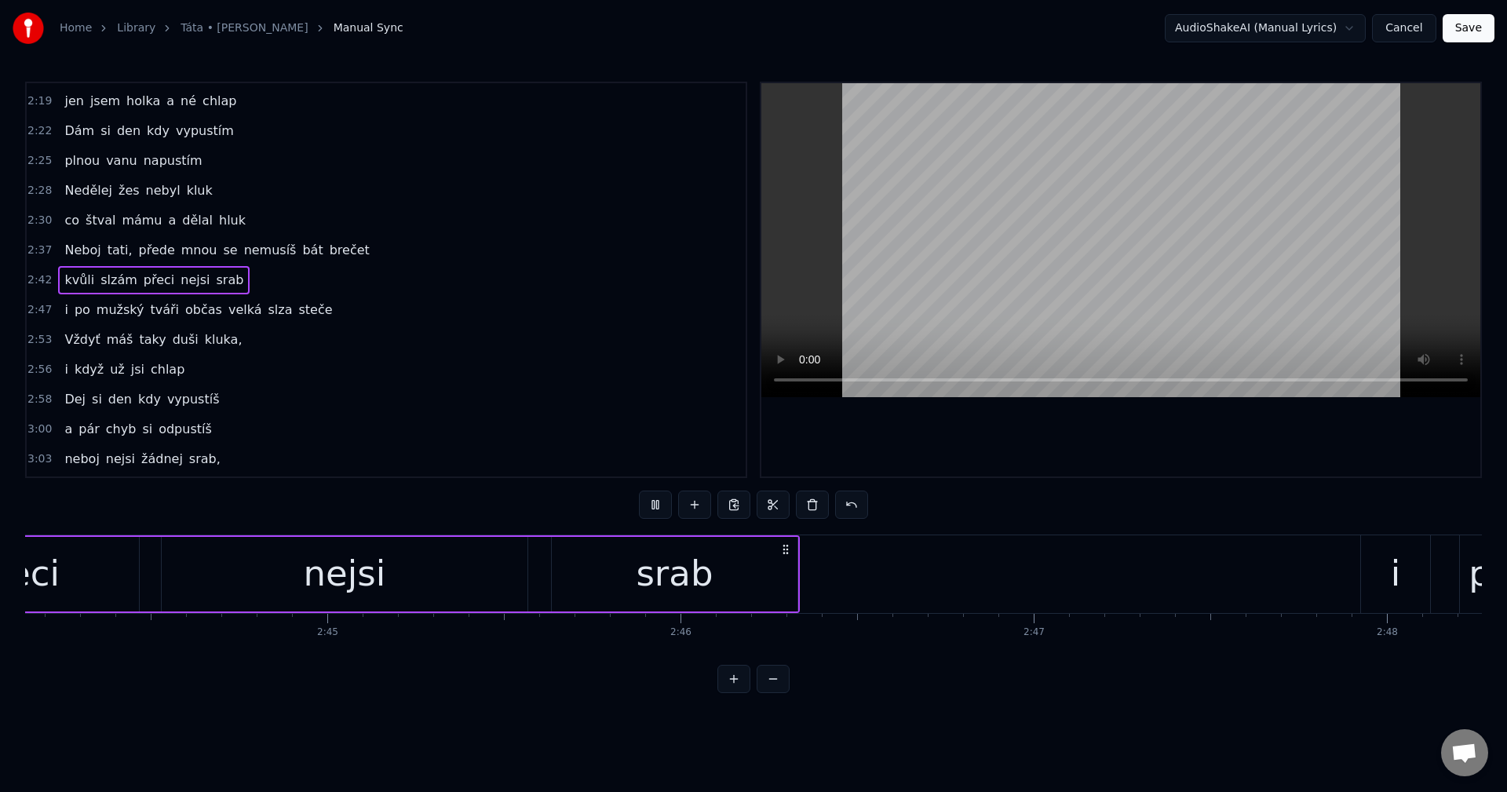
click at [652, 508] on button at bounding box center [655, 505] width 33 height 28
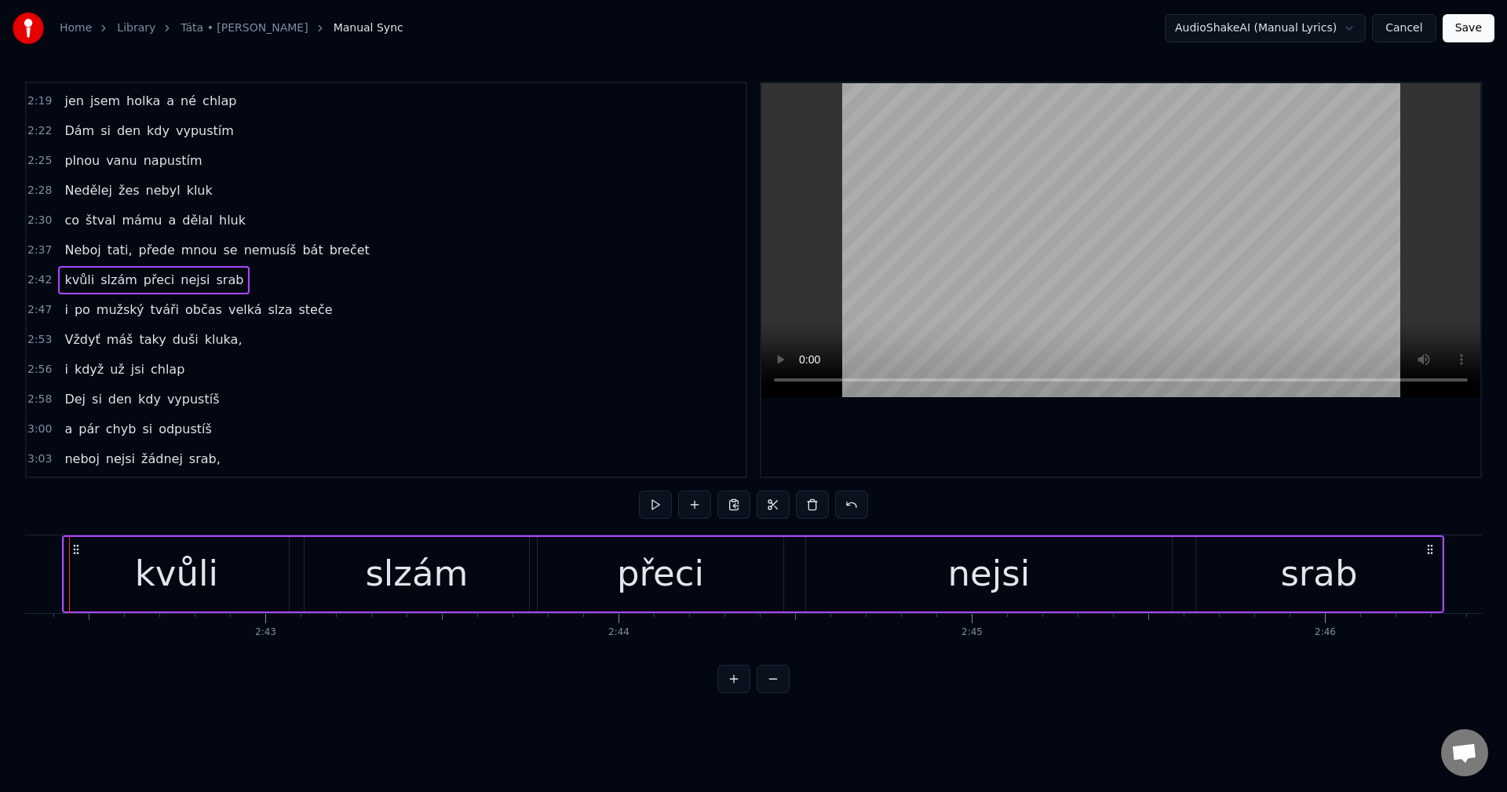
scroll to position [0, 57295]
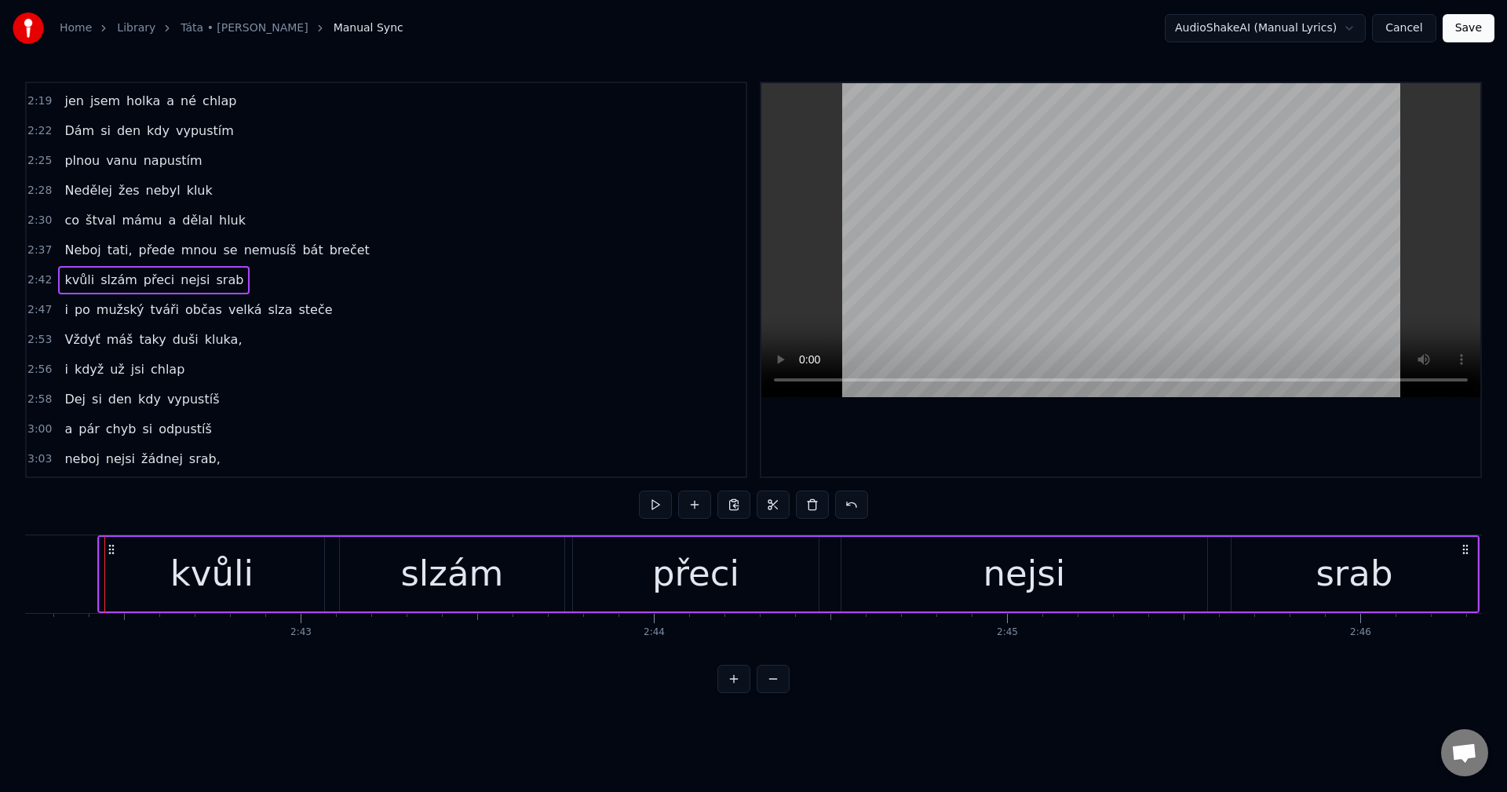
click at [652, 508] on button at bounding box center [655, 505] width 33 height 28
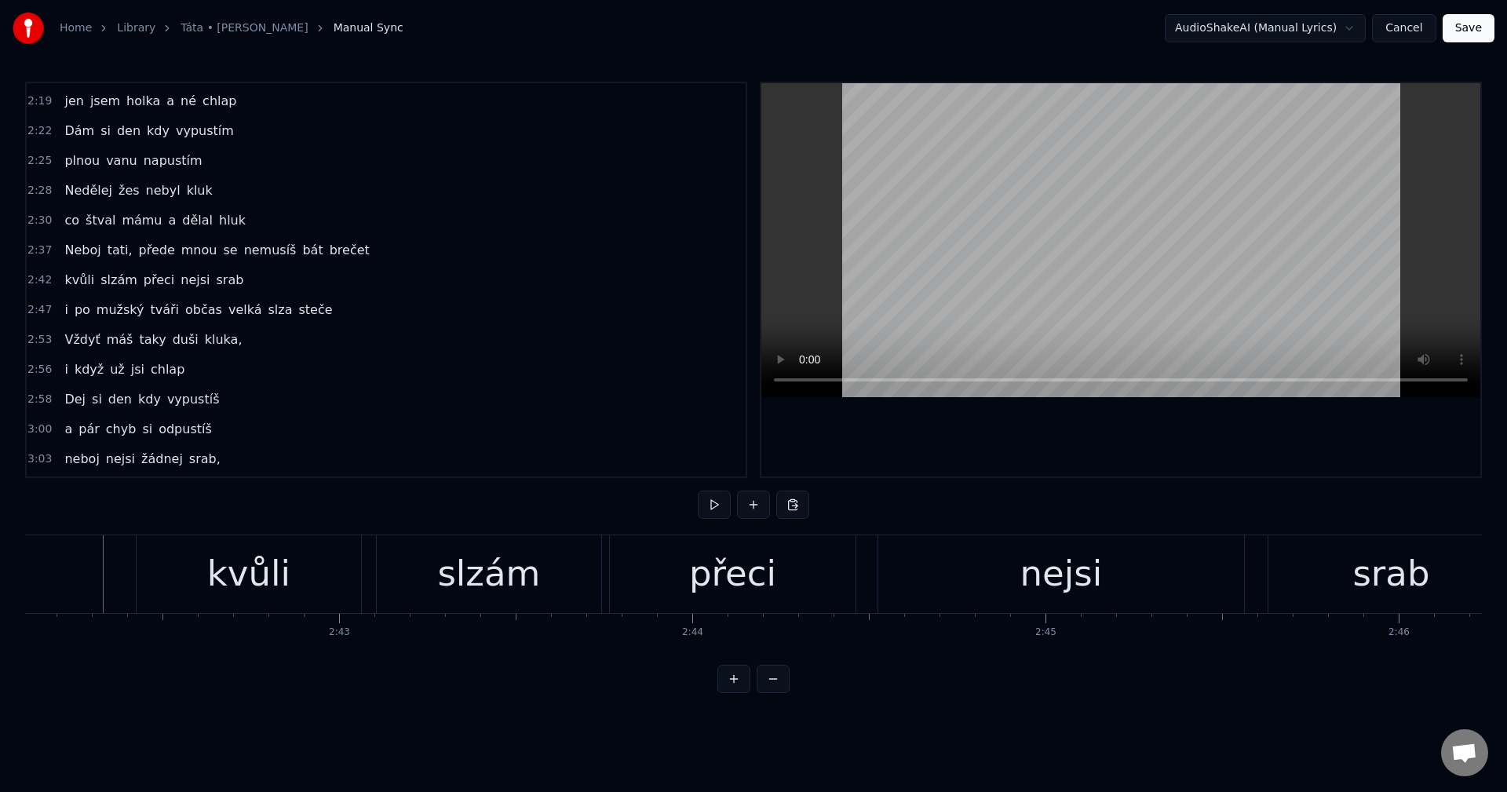
scroll to position [0, 57256]
click at [724, 504] on button at bounding box center [714, 505] width 33 height 28
click at [727, 502] on button at bounding box center [714, 505] width 33 height 28
click at [1074, 578] on div "nejsi" at bounding box center [1062, 573] width 82 height 53
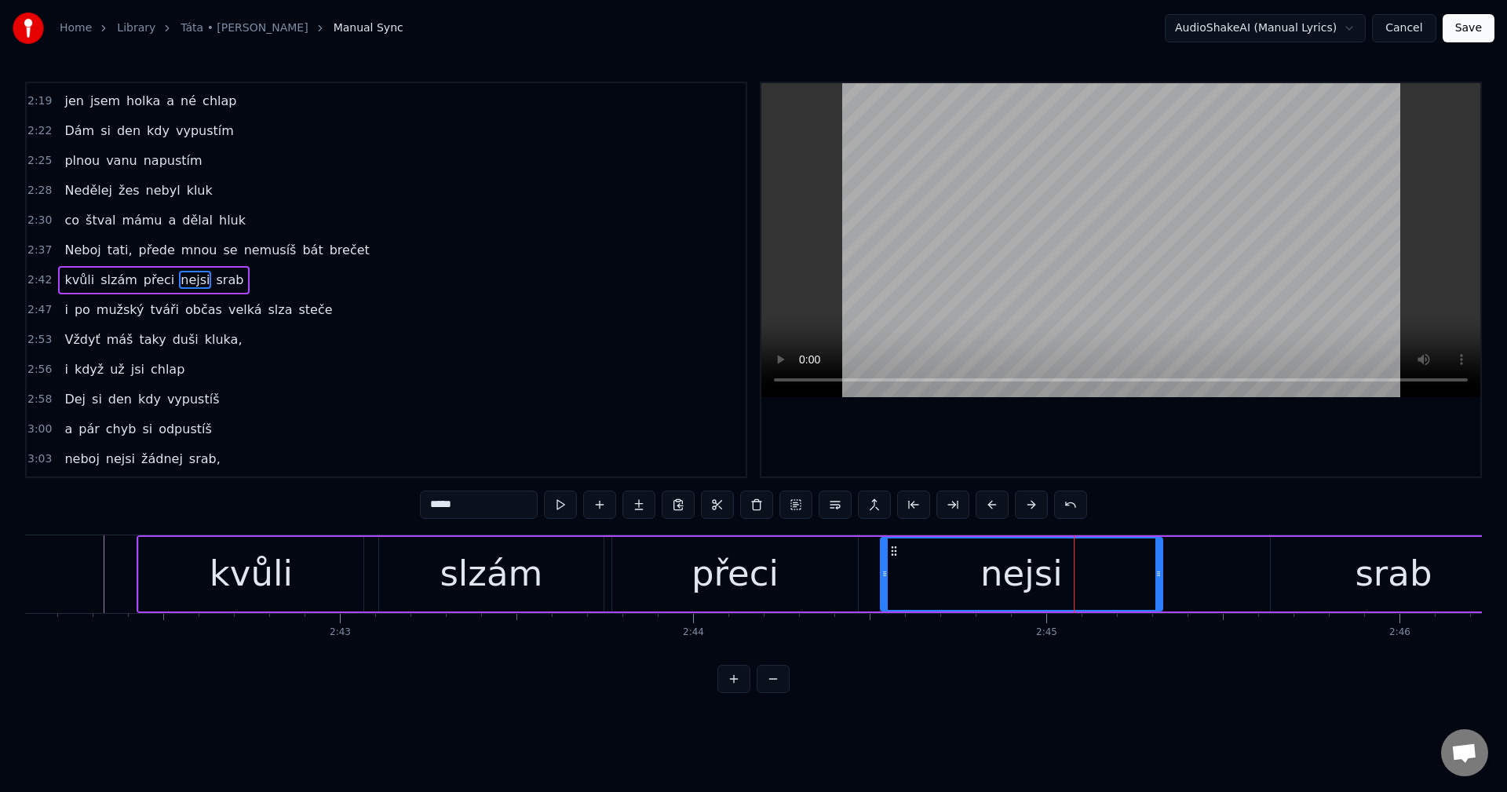
drag, startPoint x: 1242, startPoint y: 568, endPoint x: 1158, endPoint y: 576, distance: 84.3
click at [1158, 576] on icon at bounding box center [1158, 573] width 6 height 13
click at [1297, 557] on div "srab" at bounding box center [1394, 574] width 246 height 75
type input "****"
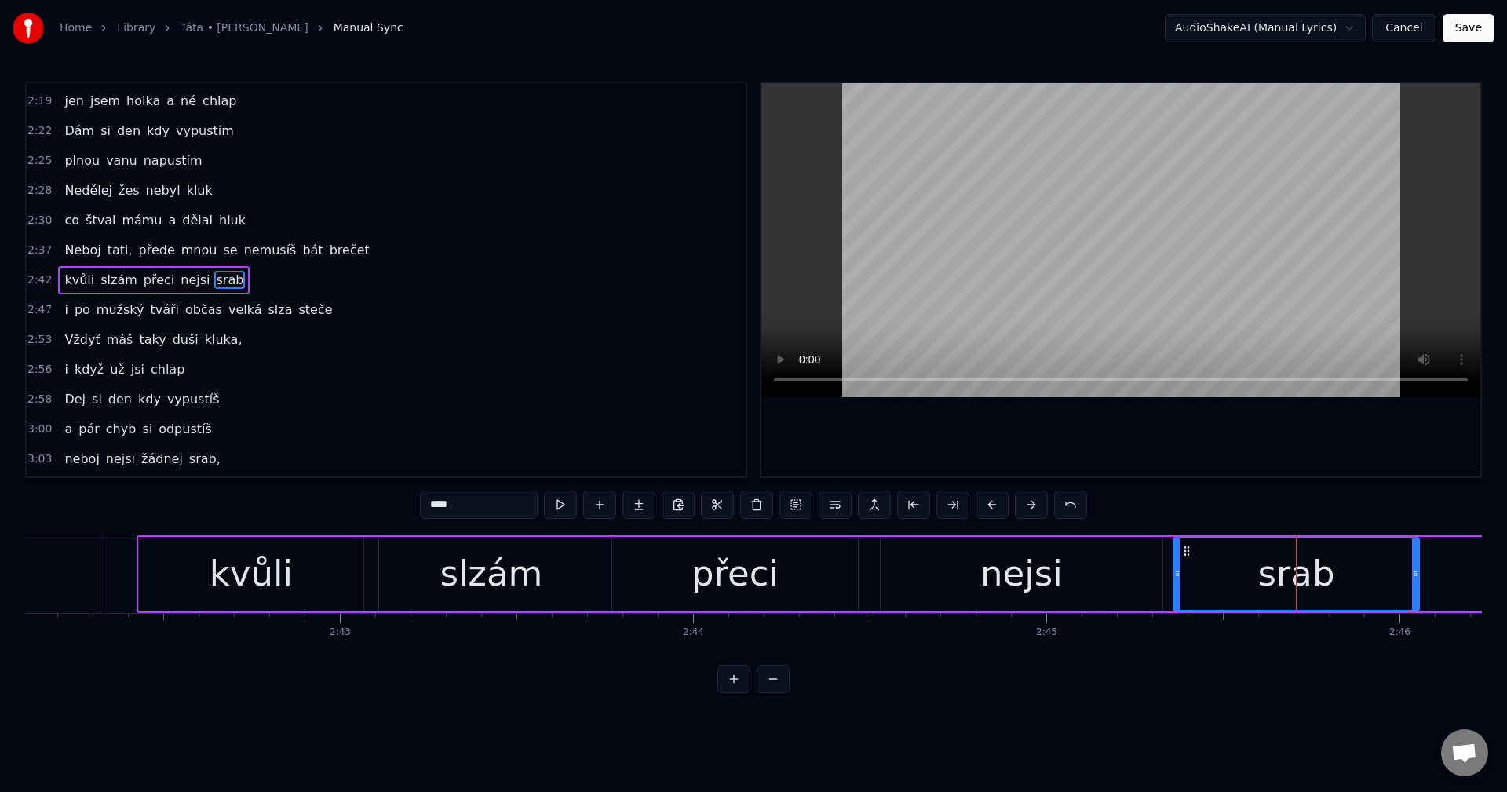
drag, startPoint x: 1285, startPoint y: 551, endPoint x: 1188, endPoint y: 560, distance: 97.8
click at [1188, 560] on div "srab" at bounding box center [1296, 573] width 244 height 71
drag, startPoint x: 1411, startPoint y: 560, endPoint x: 1352, endPoint y: 567, distance: 60.0
click at [1352, 567] on div at bounding box center [1355, 573] width 6 height 71
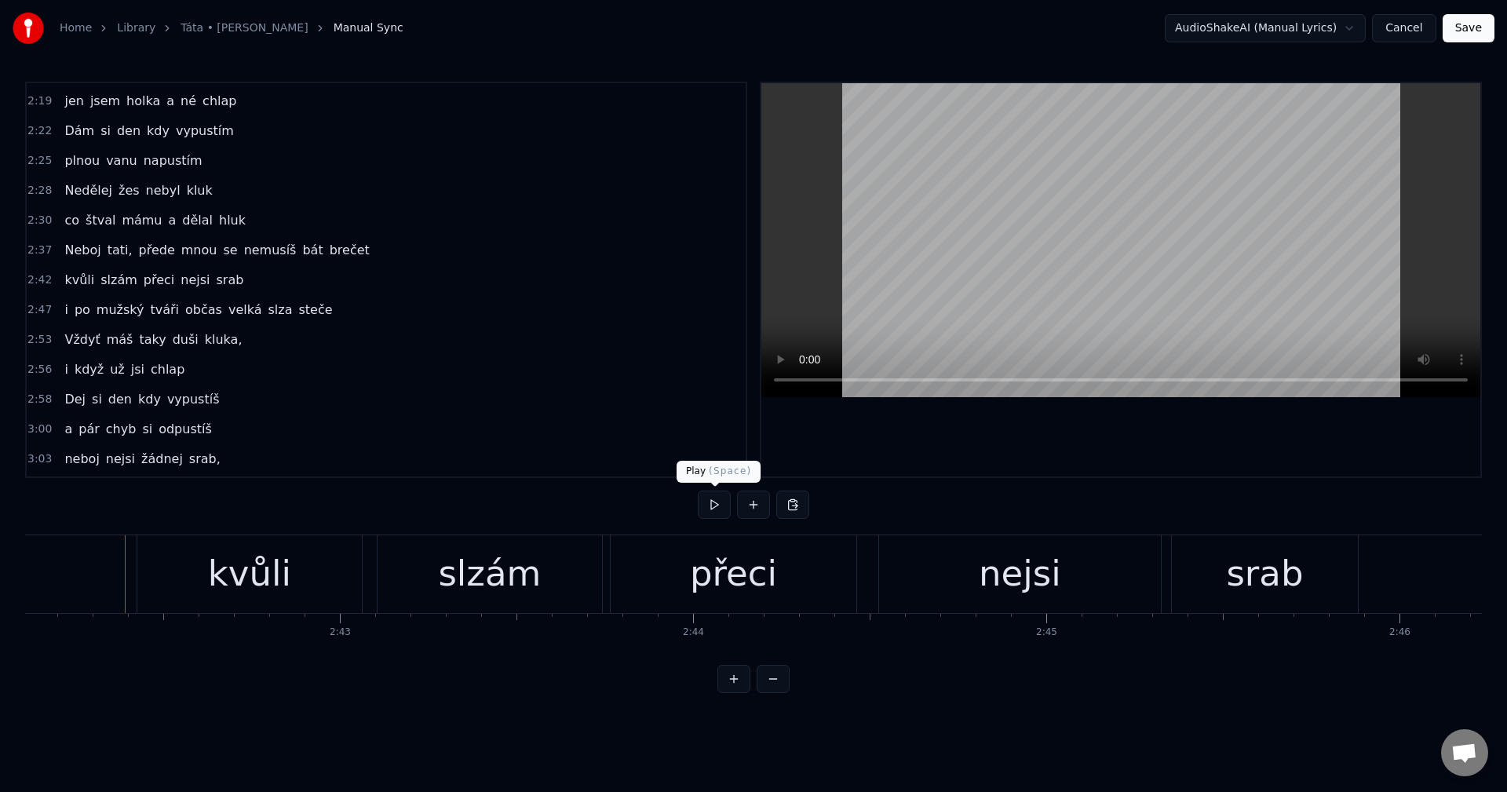
click at [707, 512] on button at bounding box center [714, 505] width 33 height 28
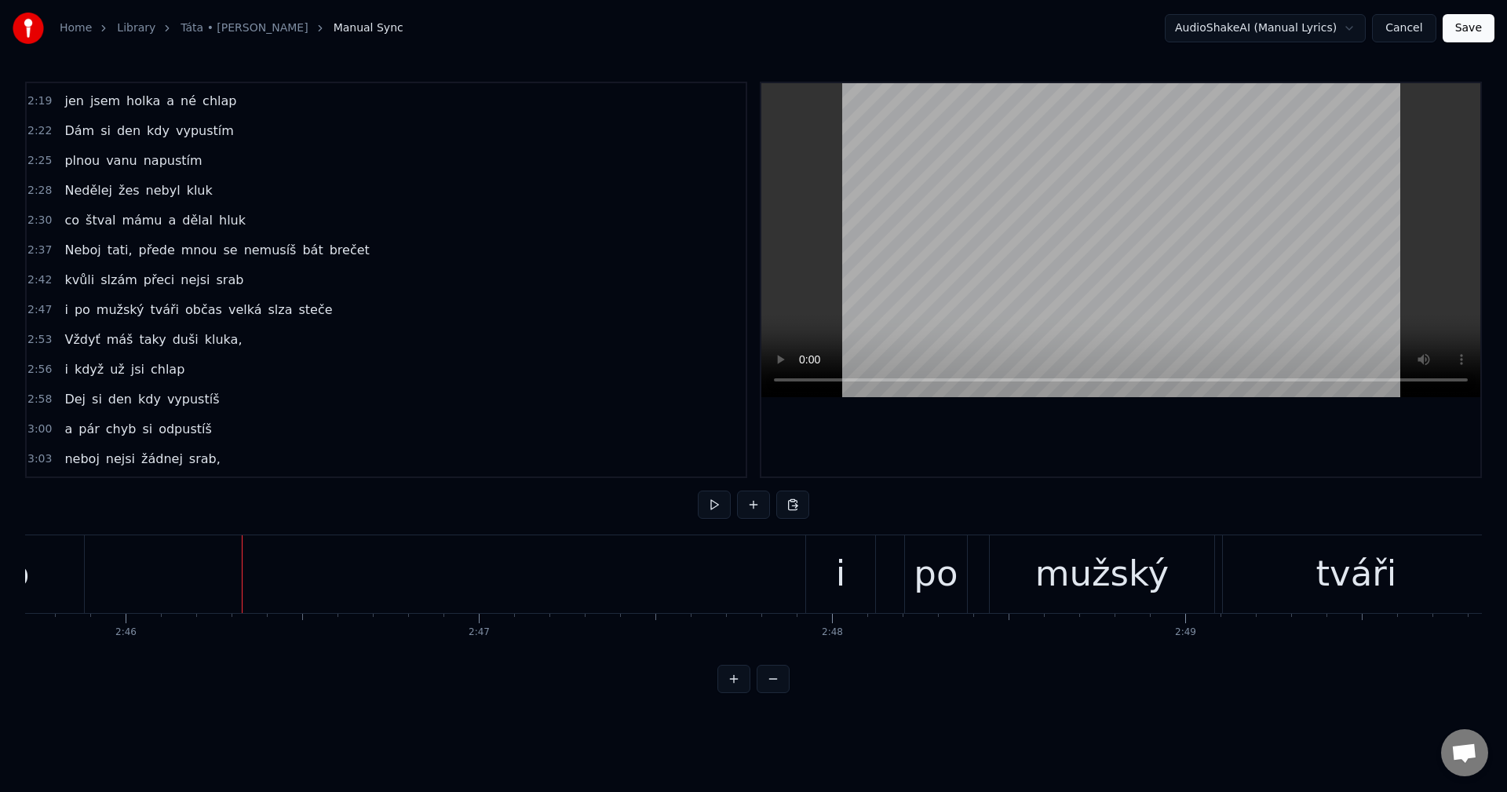
scroll to position [0, 58571]
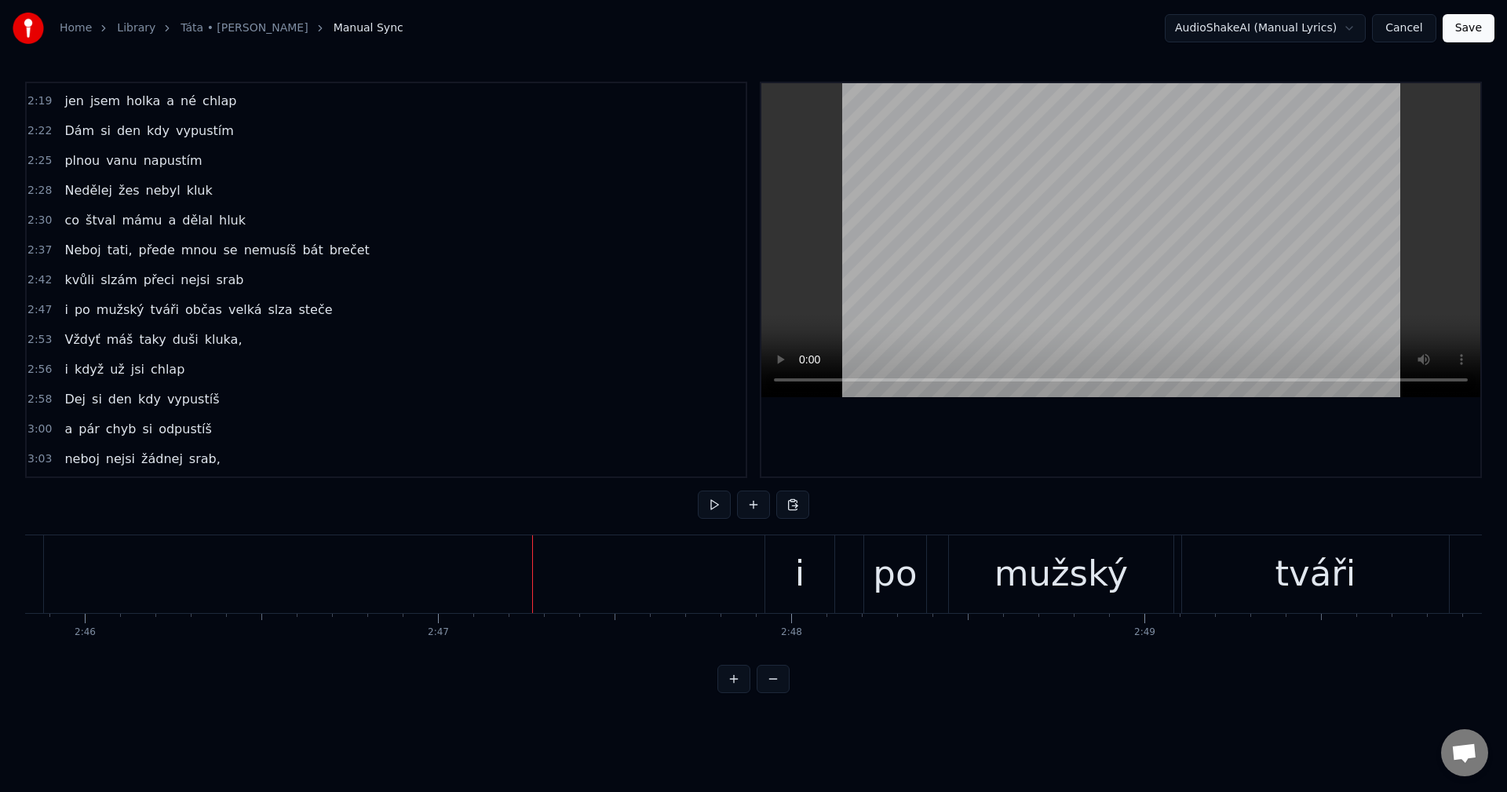
click at [699, 499] on div "0:17 Táto už jsem velká holka, 0:20 i když se to nezdá 0:23 Vím že chtěl bys, 0…" at bounding box center [753, 387] width 1457 height 611
click at [702, 501] on button at bounding box center [714, 505] width 33 height 28
click at [706, 502] on button at bounding box center [714, 505] width 33 height 28
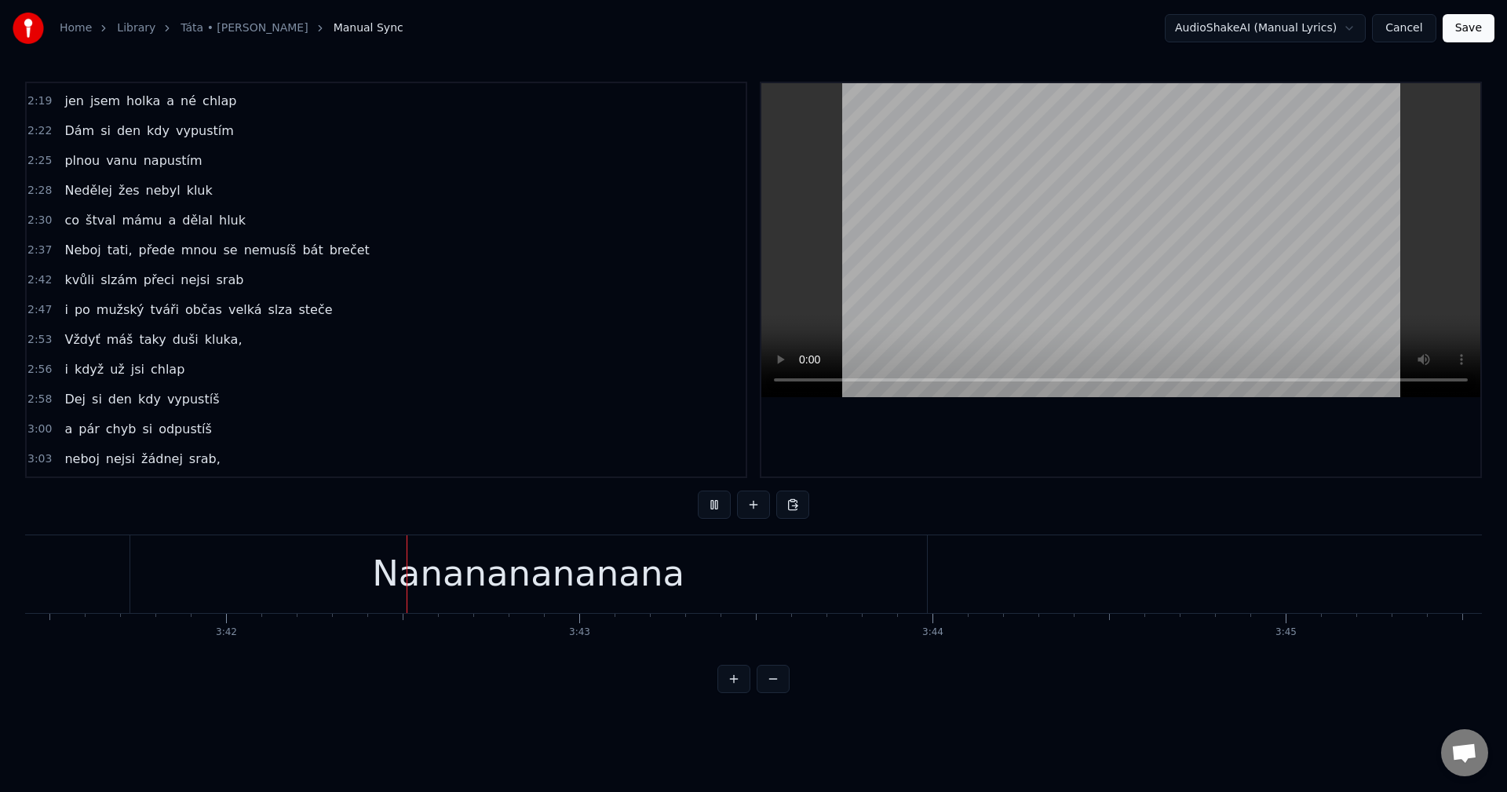
scroll to position [0, 78346]
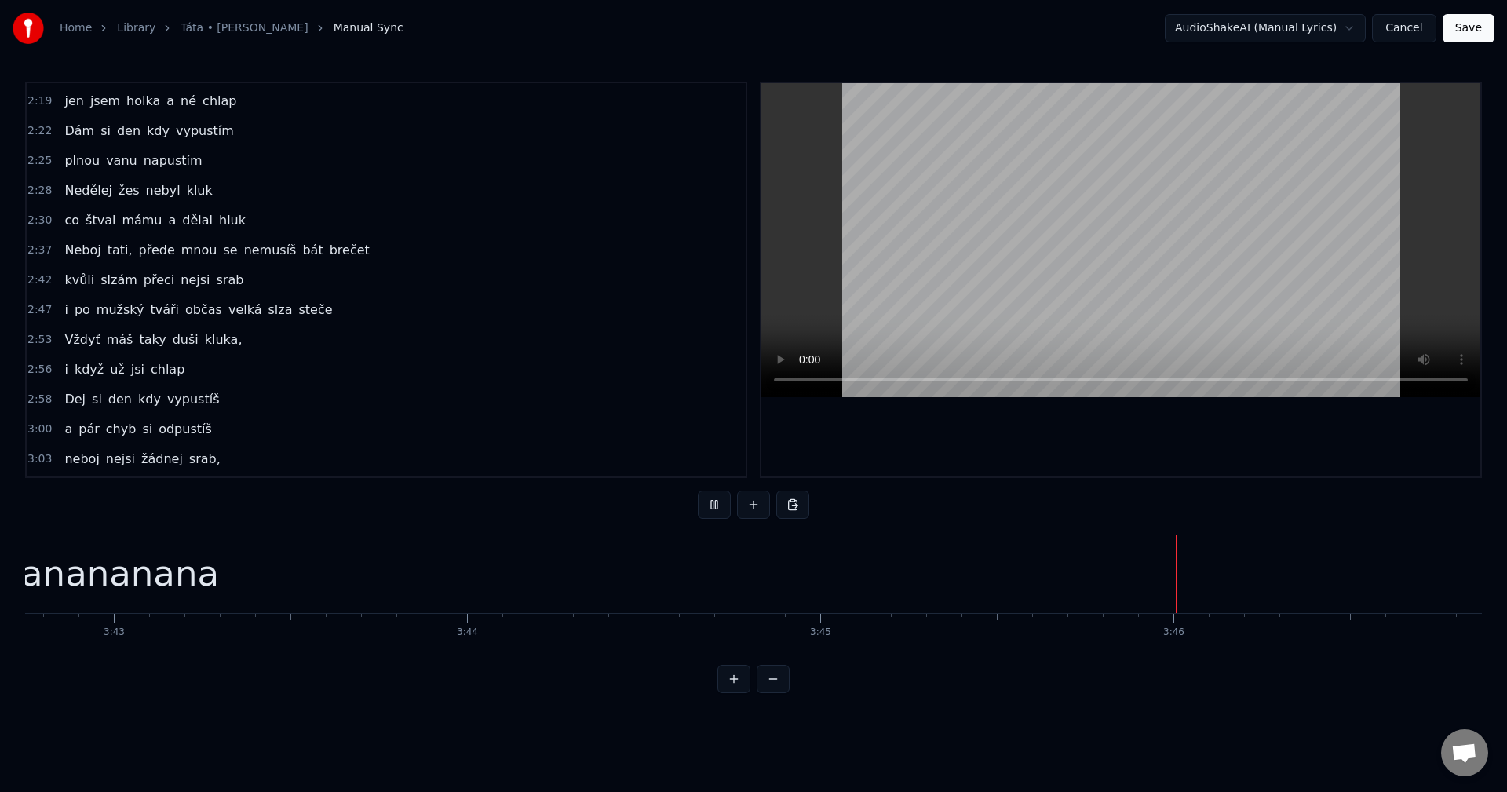
click at [1473, 32] on button "Save" at bounding box center [1469, 28] width 52 height 28
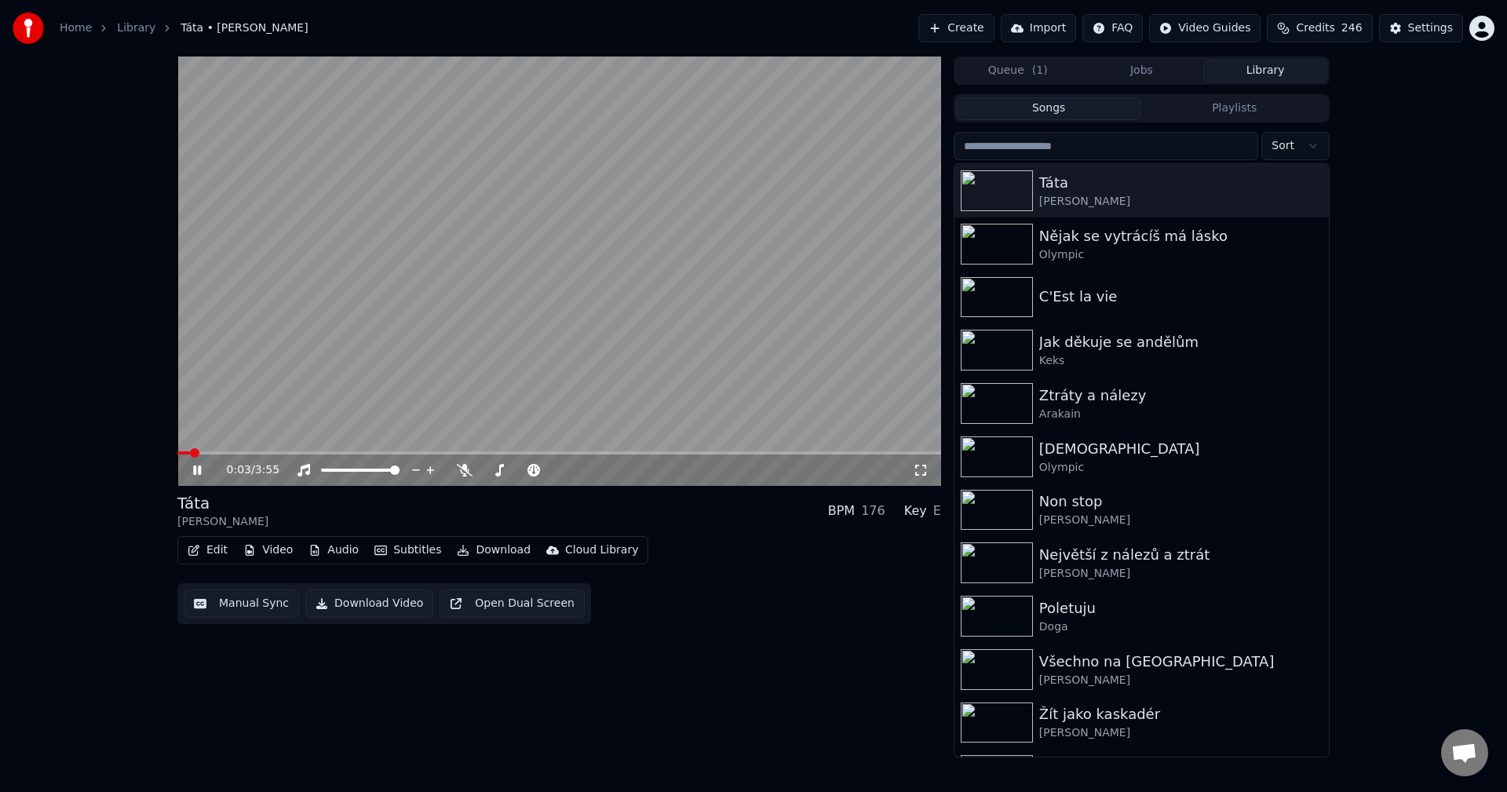
click at [224, 451] on span at bounding box center [559, 452] width 764 height 3
